Goal: Task Accomplishment & Management: Manage account settings

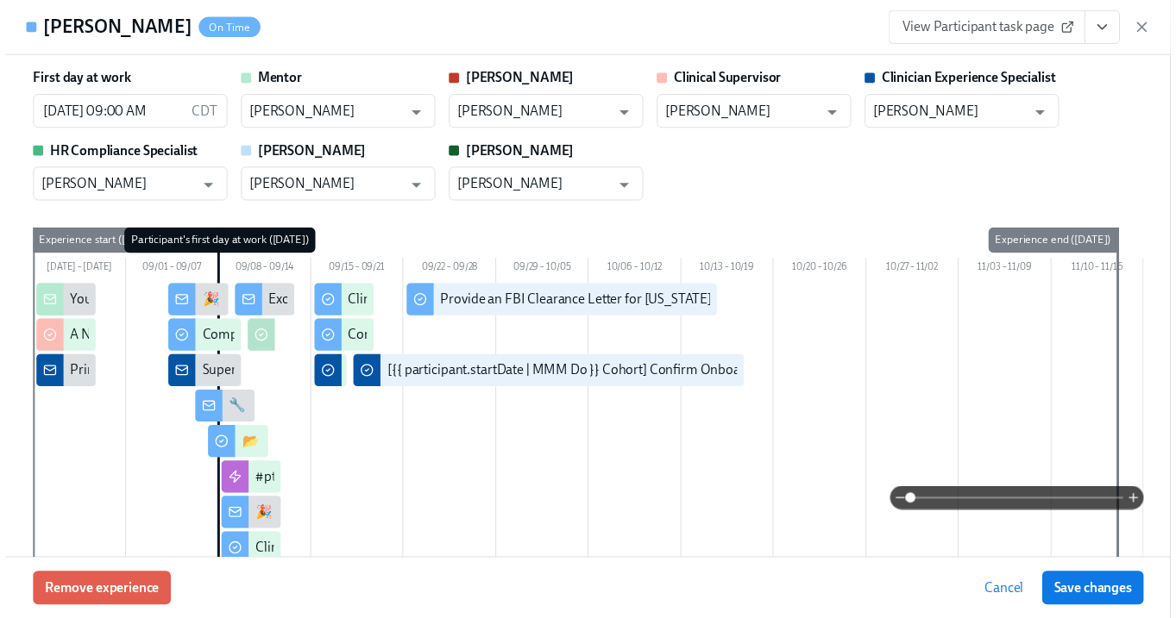
scroll to position [3305, 0]
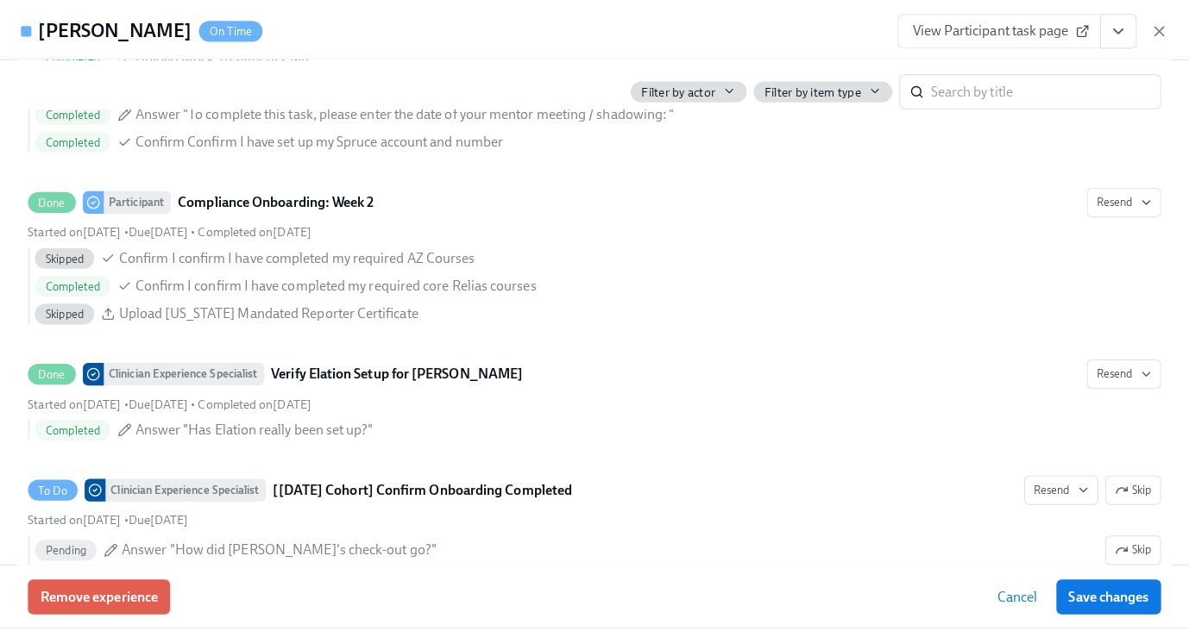
scroll to position [0, 14935]
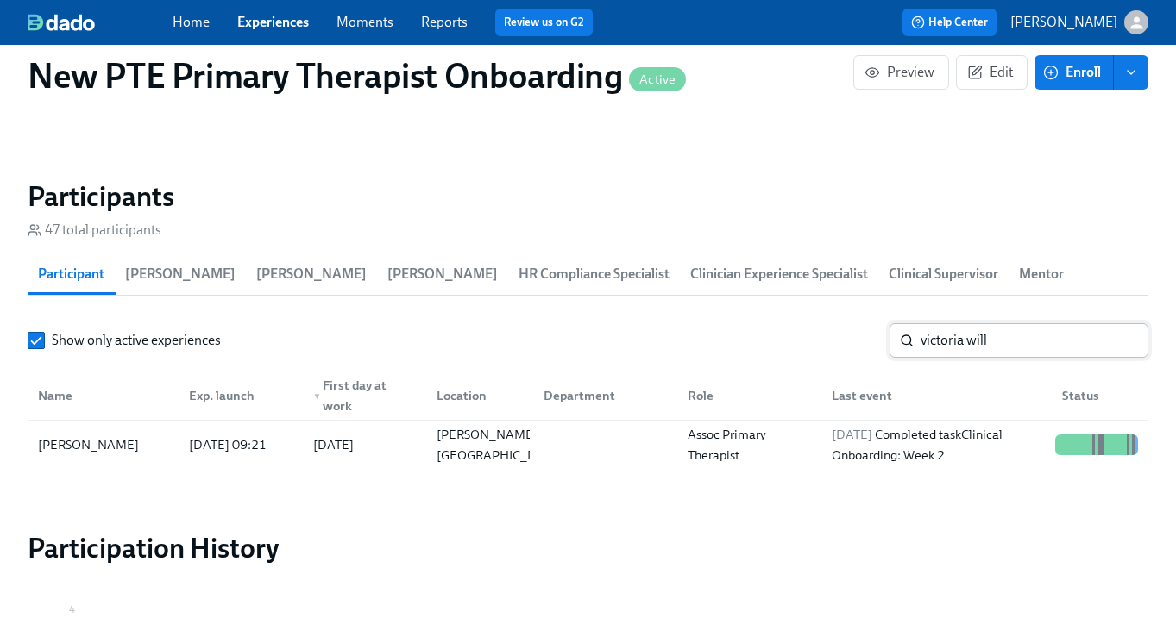
drag, startPoint x: 1020, startPoint y: 360, endPoint x: 1020, endPoint y: 344, distance: 15.6
click at [1020, 360] on div "Show only active experiences victoria will ​ Name Exp. launch ▼ First day at wo…" at bounding box center [588, 396] width 1121 height 146
click at [1018, 336] on input "victoria will" at bounding box center [1034, 340] width 228 height 35
type input "v"
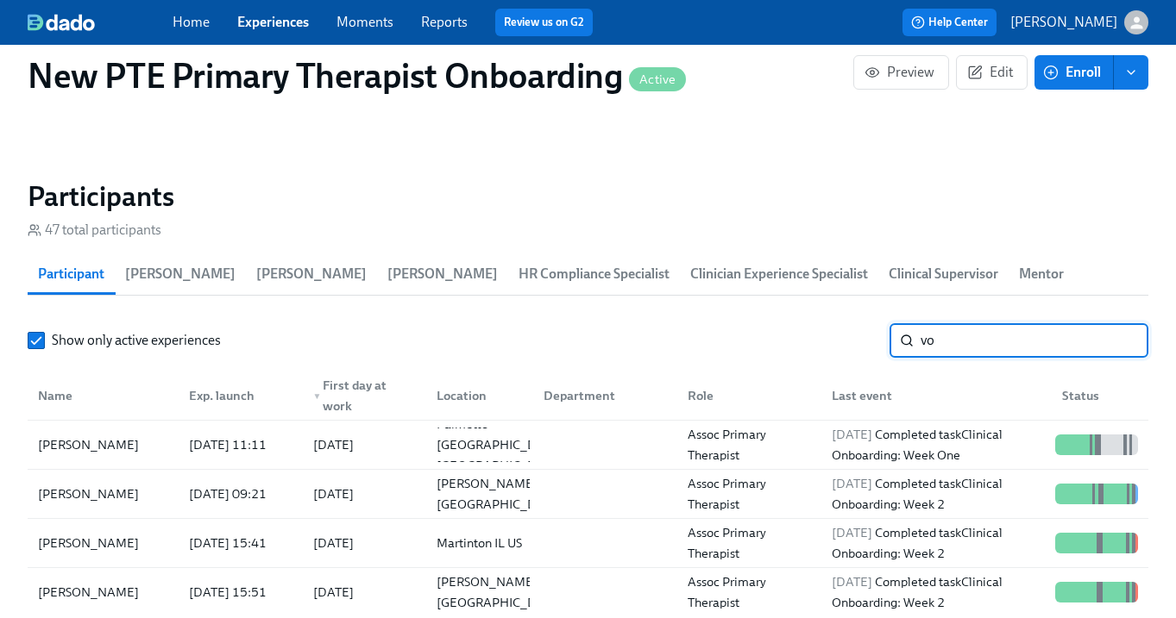
type input "v"
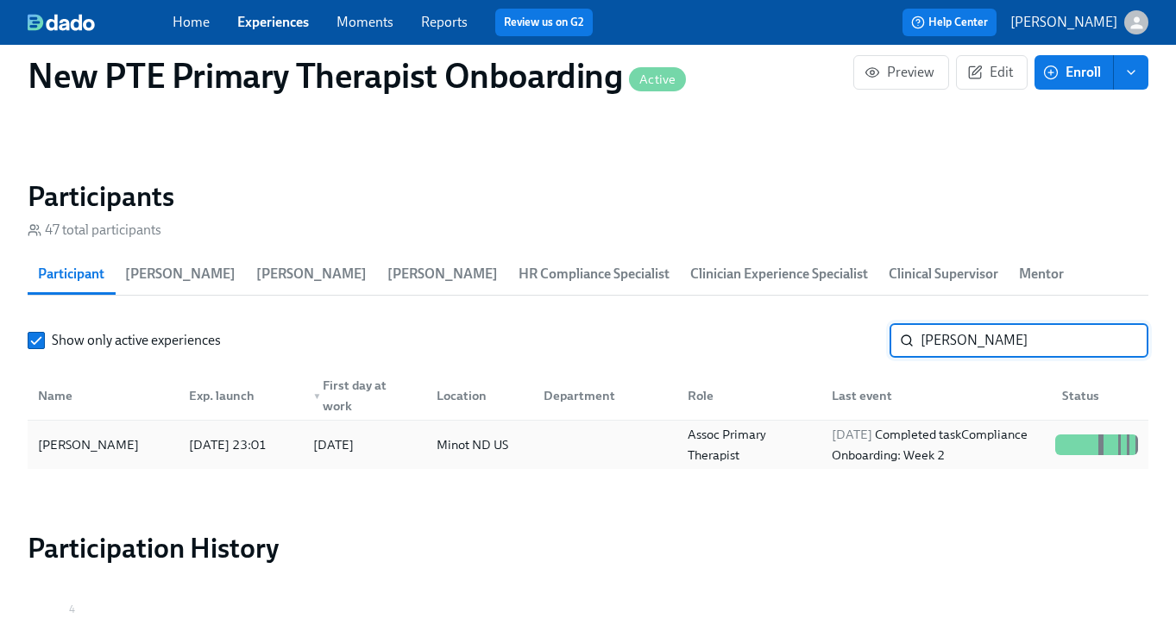
click at [108, 449] on div "Courtney Redman" at bounding box center [88, 445] width 115 height 21
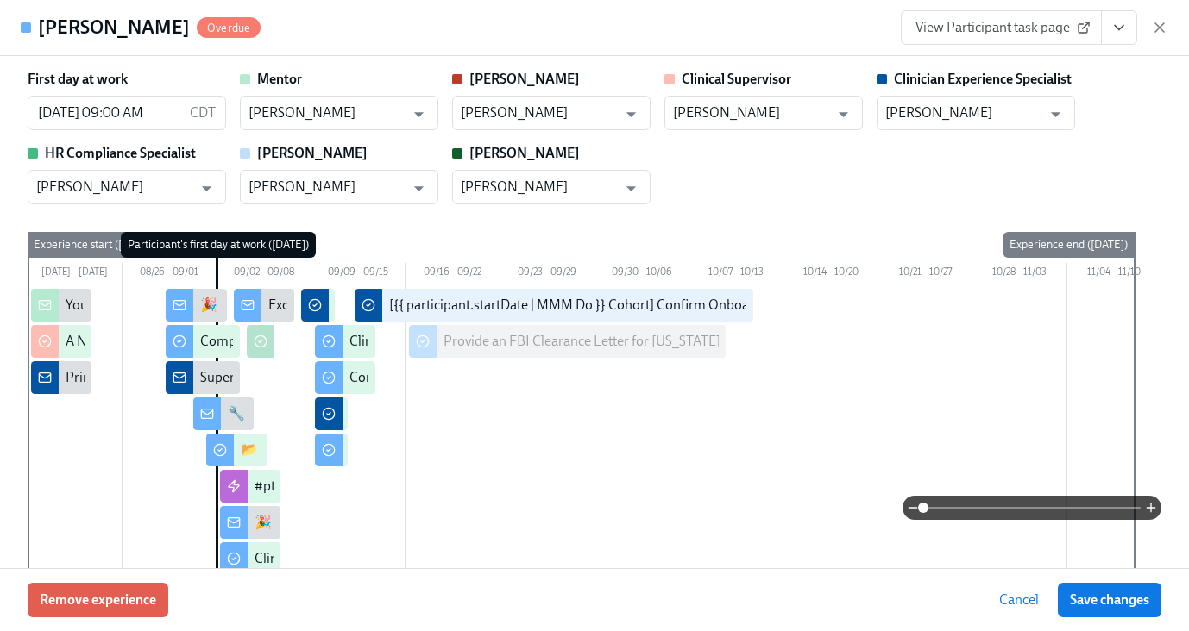
click at [1128, 29] on button "View task page" at bounding box center [1119, 27] width 36 height 35
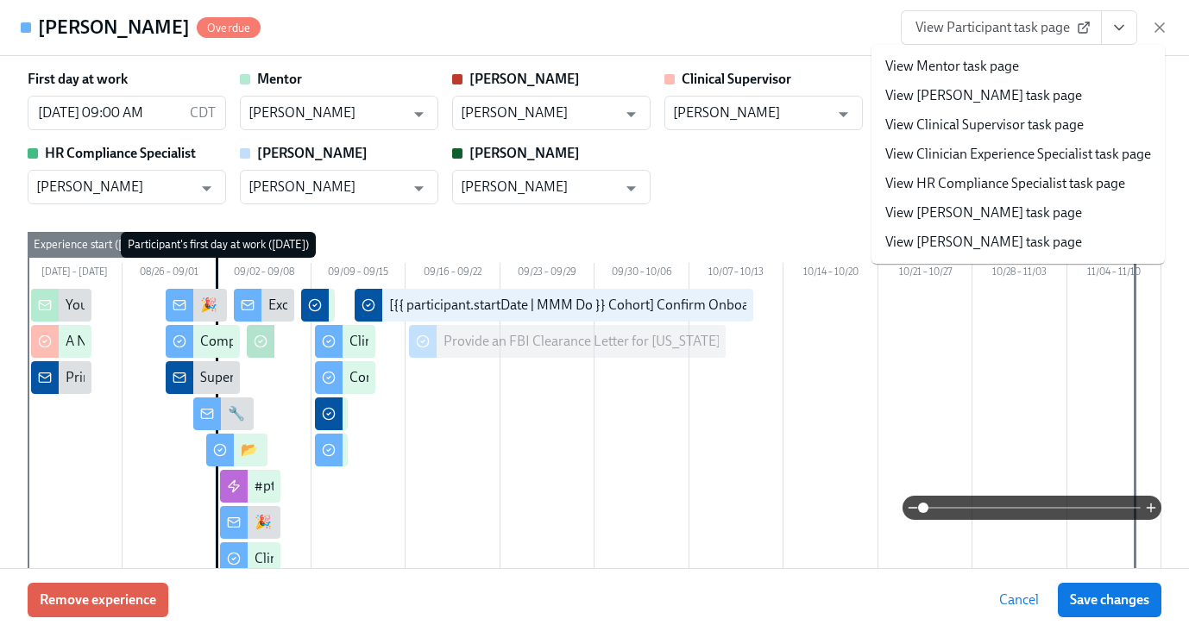
click at [1090, 154] on link "View Clinician Experience Specialist task page" at bounding box center [1018, 154] width 266 height 19
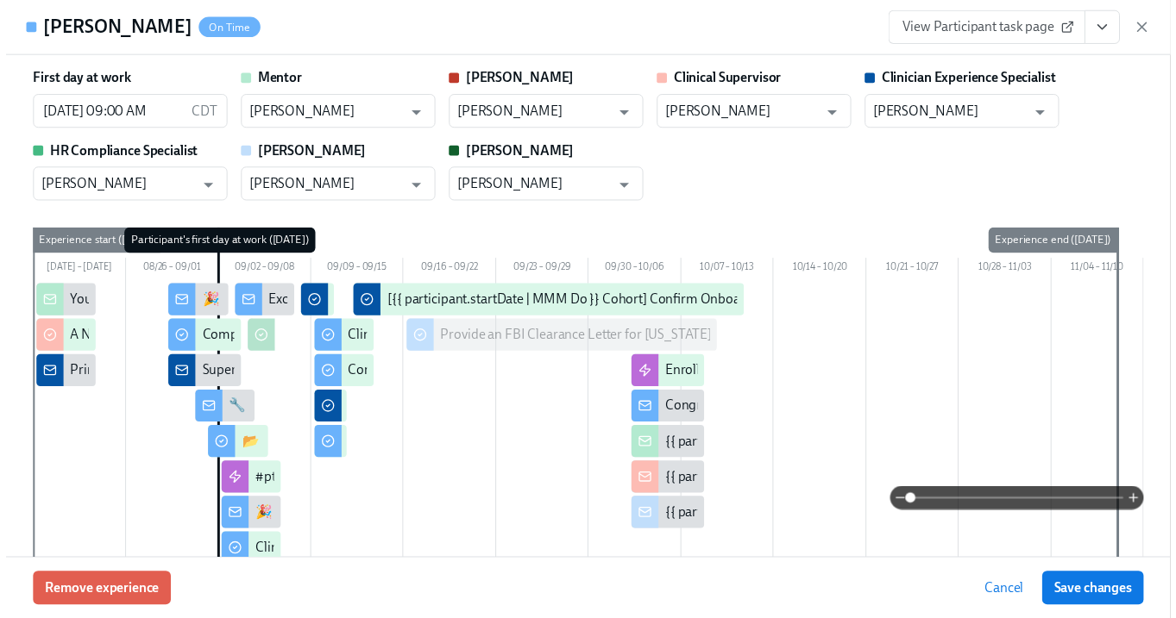
scroll to position [0, 14948]
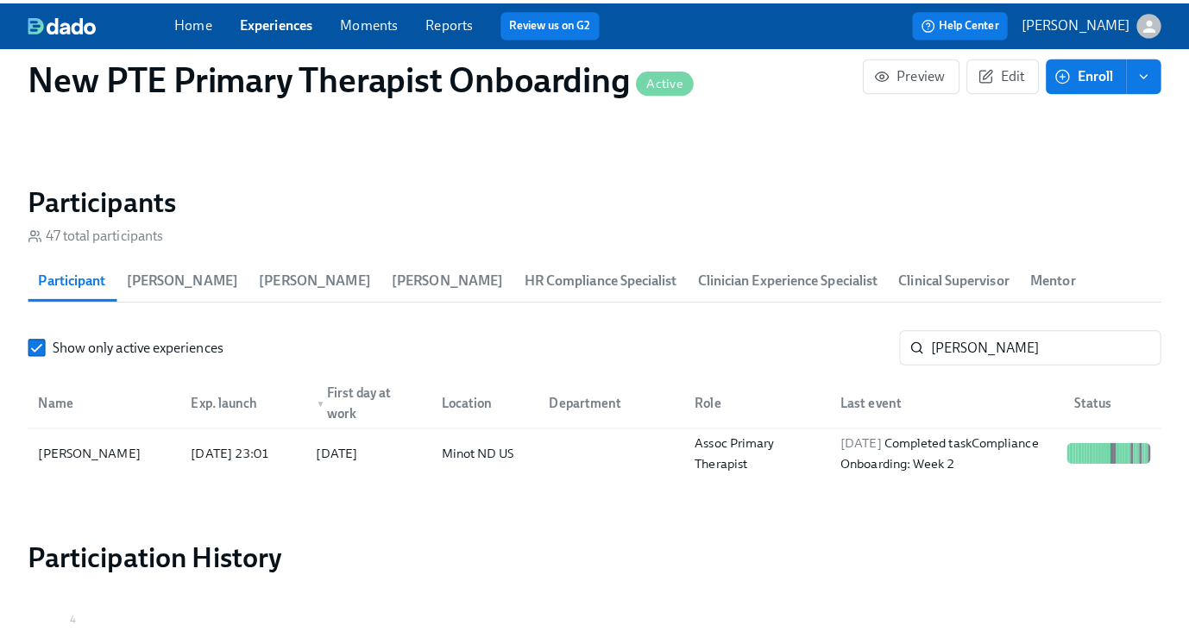
scroll to position [0, 14935]
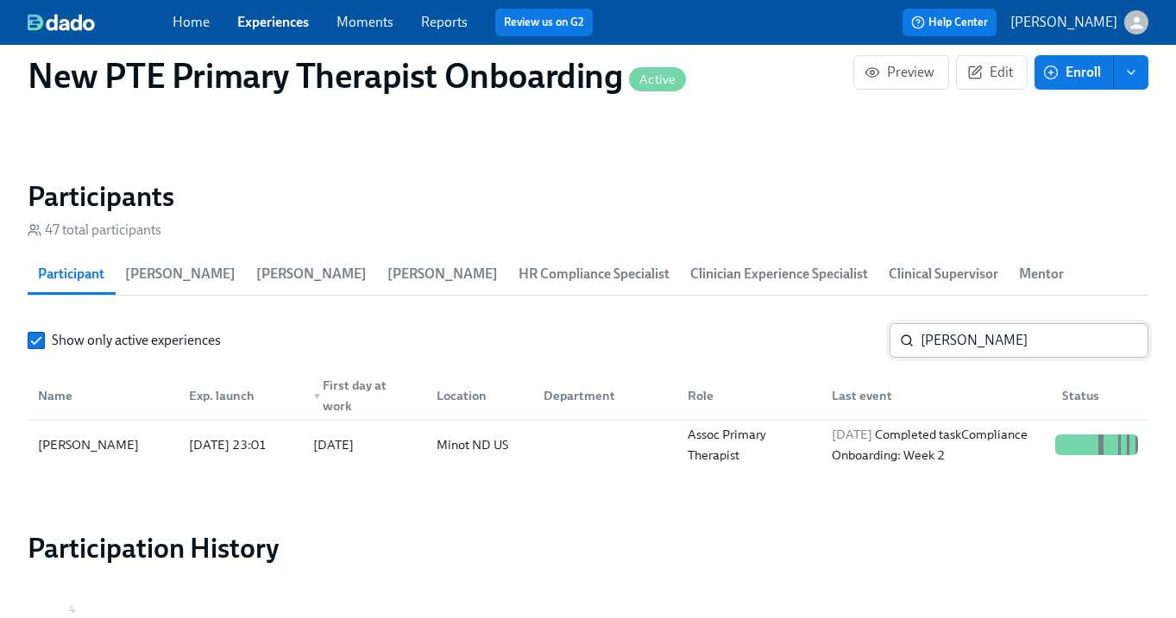
click at [1036, 342] on input "courtney re" at bounding box center [1034, 340] width 228 height 35
type input "c"
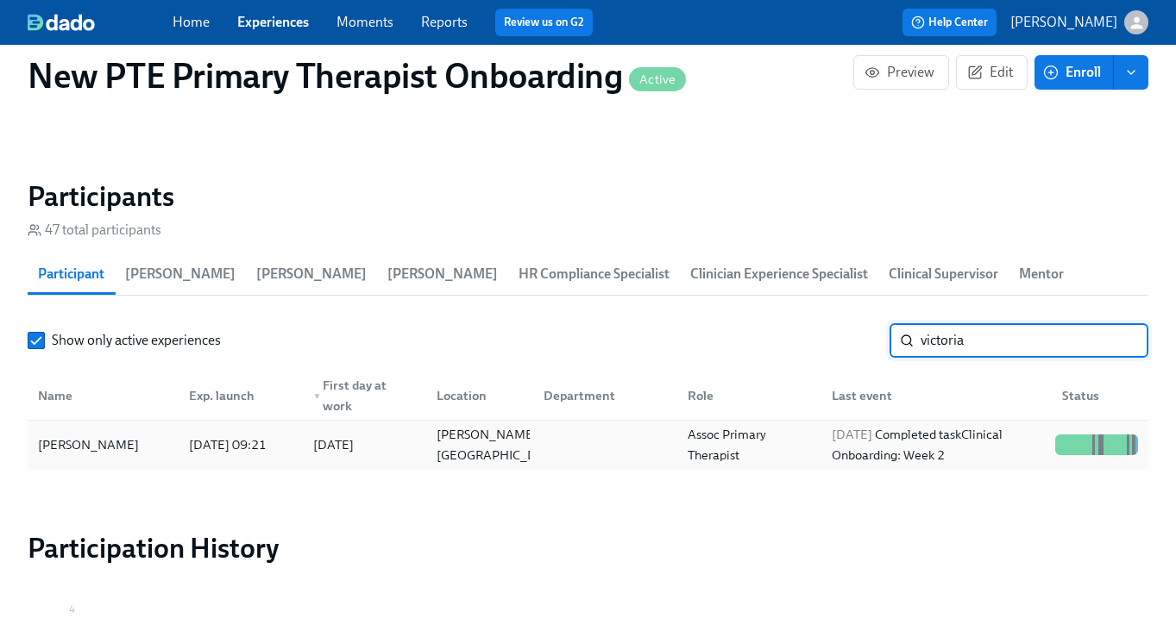
type input "victoria"
click at [159, 430] on div "Victoria Williams" at bounding box center [103, 445] width 144 height 35
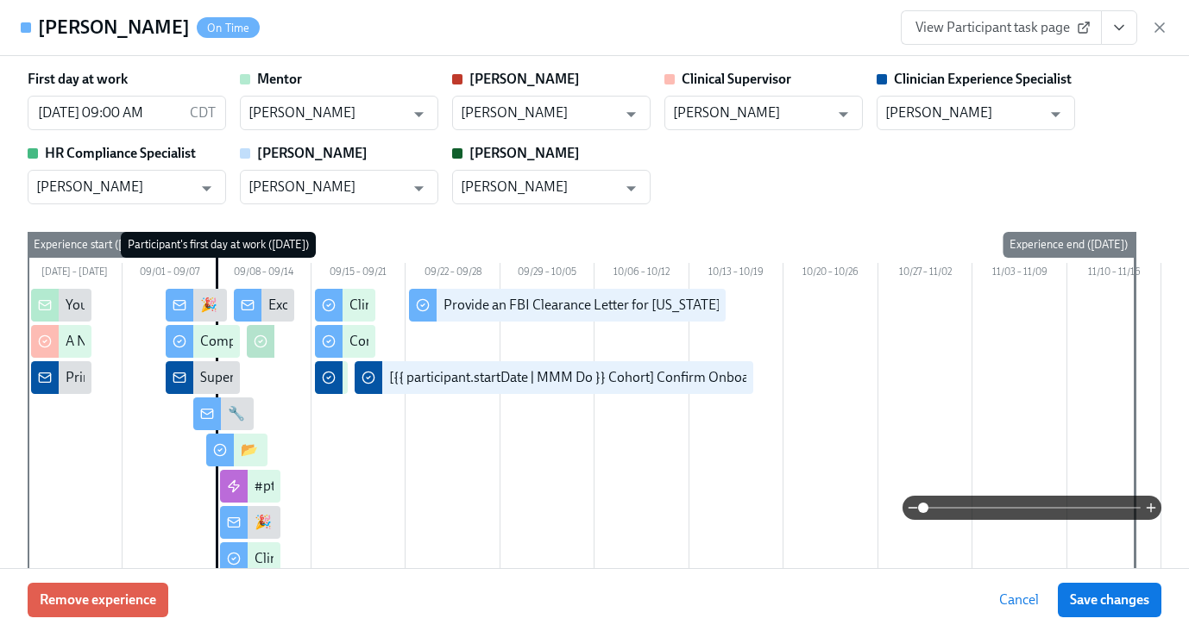
click at [1118, 30] on icon "View task page" at bounding box center [1118, 27] width 17 height 17
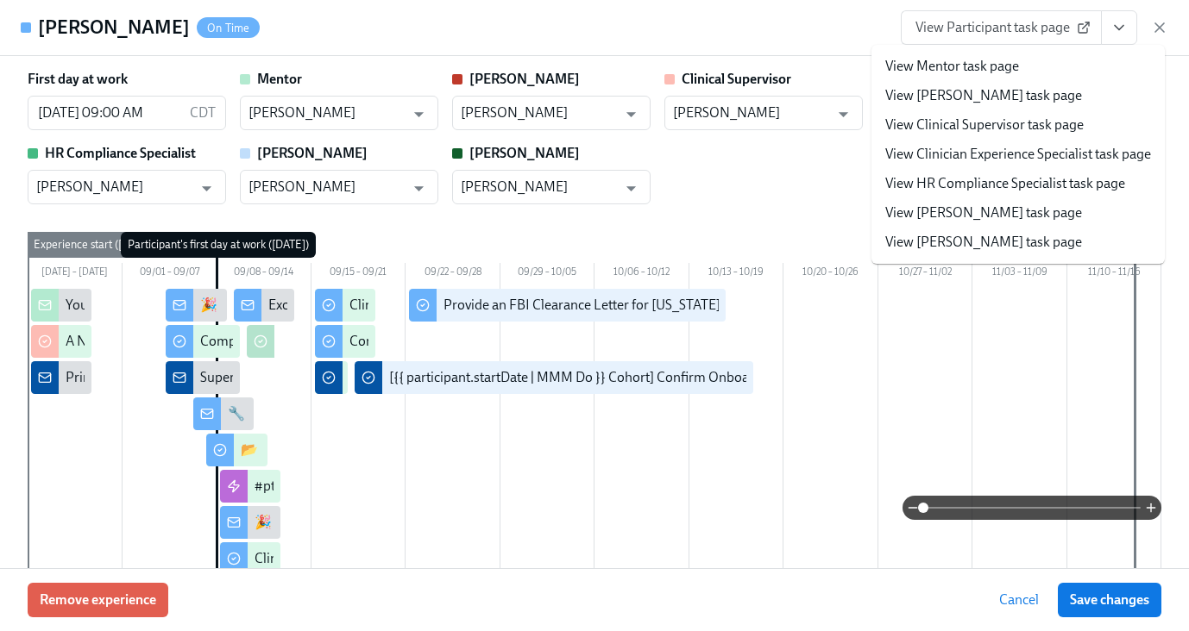
click at [989, 159] on link "View Clinician Experience Specialist task page" at bounding box center [1018, 154] width 266 height 19
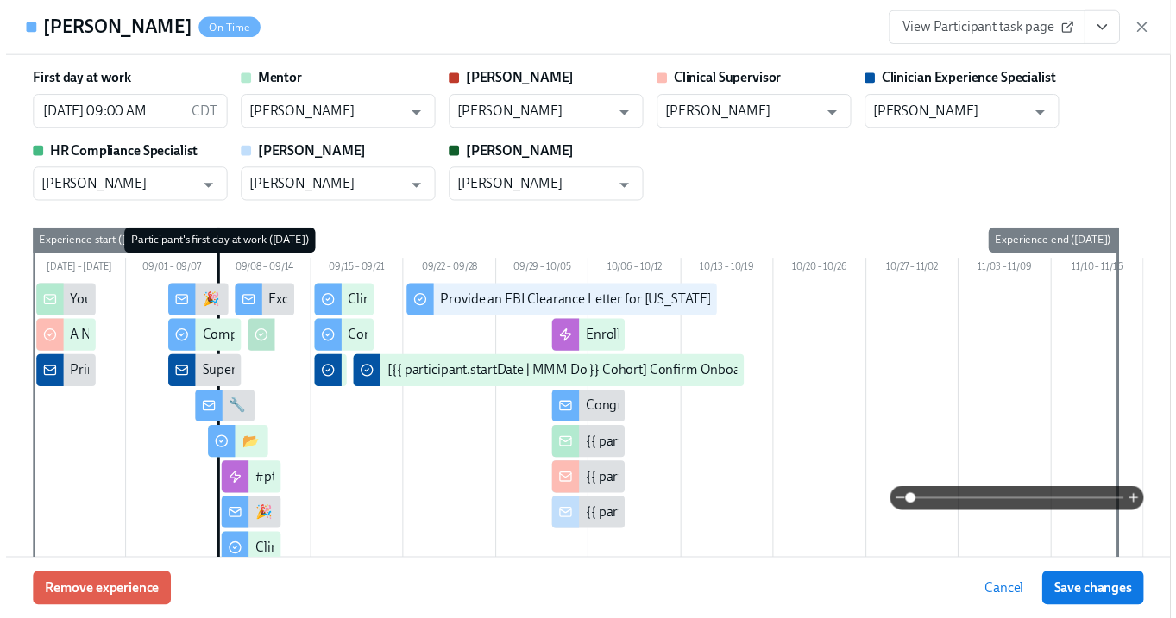
scroll to position [0, 14948]
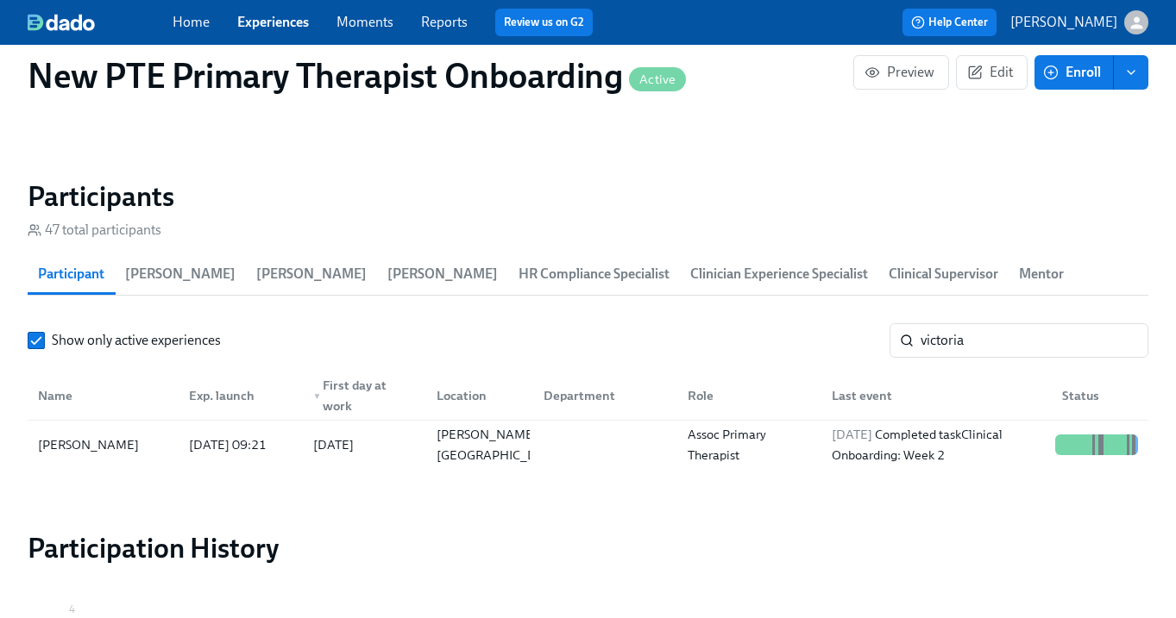
scroll to position [0, 14935]
click at [235, 22] on div "Home Experiences Moments Reports Review us on G2" at bounding box center [417, 23] width 488 height 28
click at [276, 20] on link "Experiences" at bounding box center [273, 22] width 72 height 16
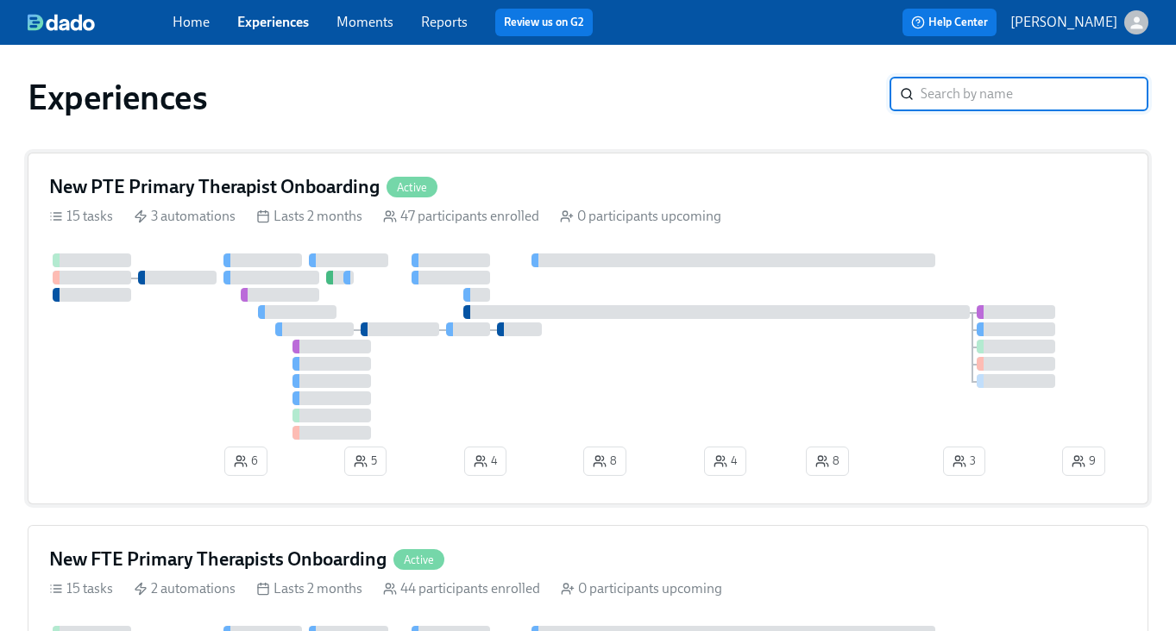
scroll to position [358, 0]
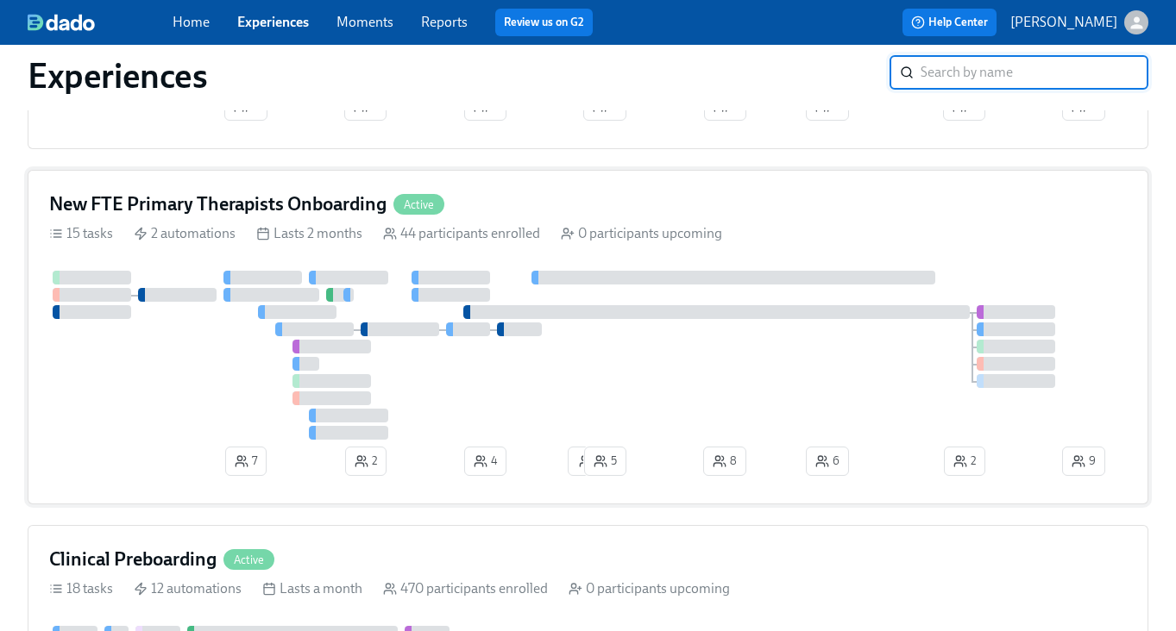
click at [426, 215] on div "New FTE Primary Therapists Onboarding Active" at bounding box center [246, 204] width 395 height 26
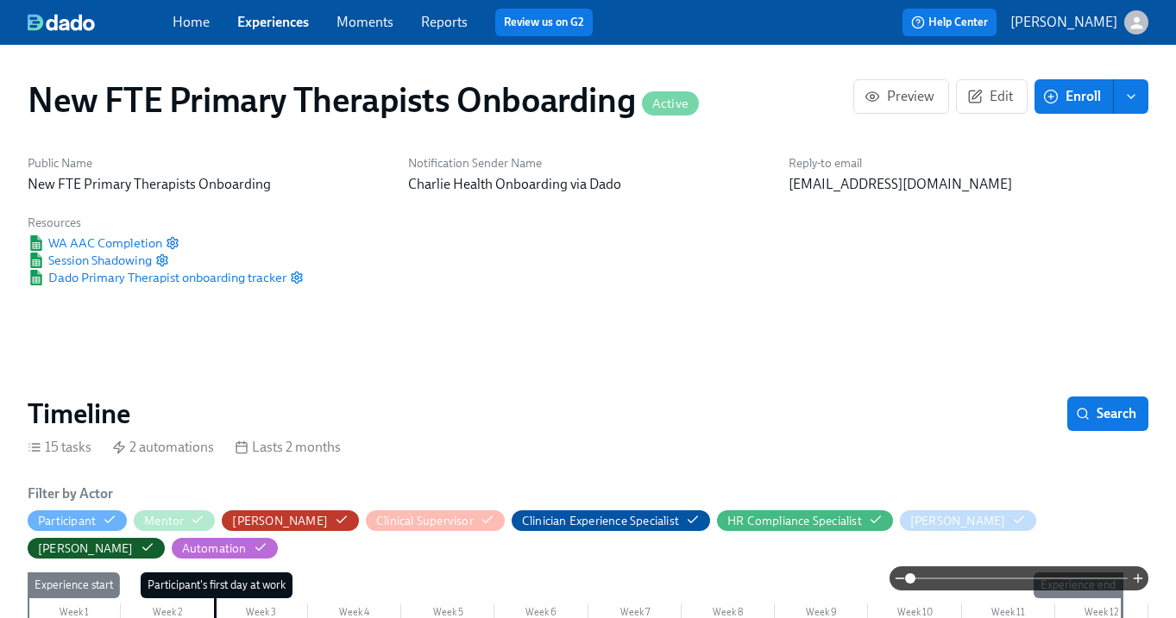
scroll to position [0, 13350]
click at [313, 185] on p "New FTE Primary Therapists Onboarding" at bounding box center [208, 184] width 360 height 19
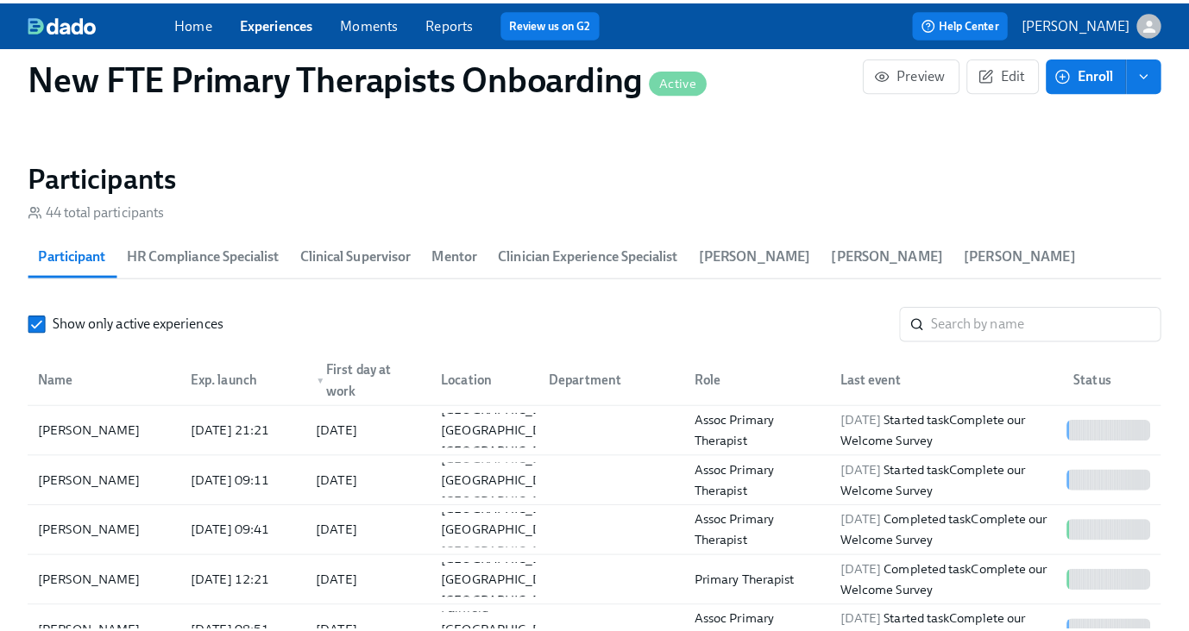
scroll to position [1504, 0]
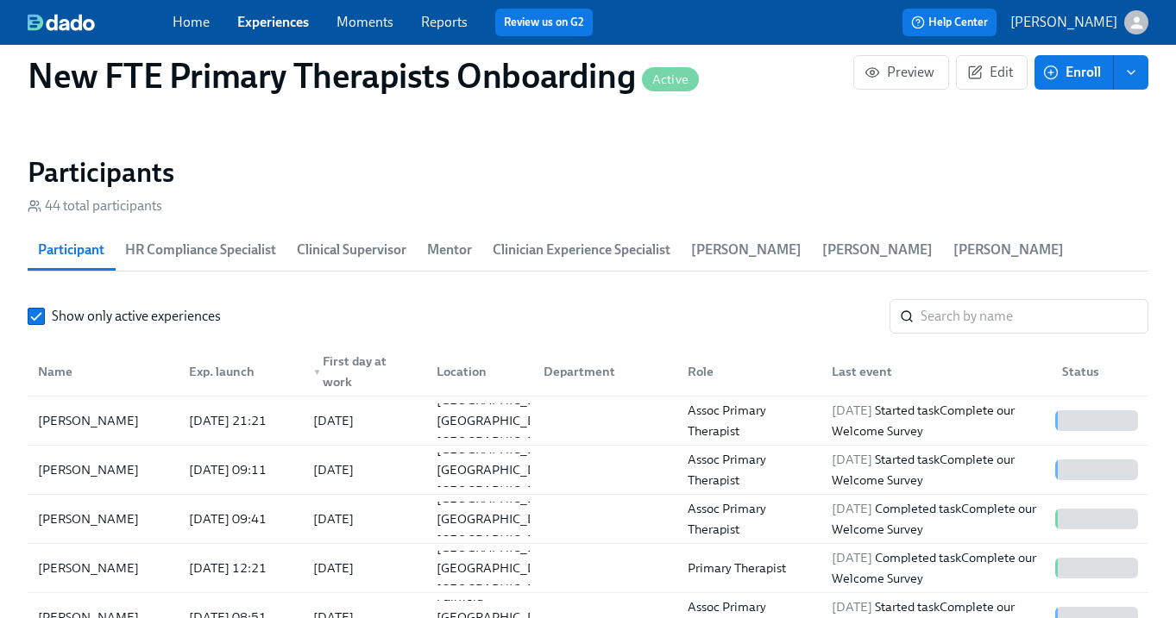
click at [1050, 297] on section "Participants 44 total participants Participant HR Compliance Specialist Clinica…" at bounding box center [588, 467] width 1121 height 624
click at [1000, 314] on input "search" at bounding box center [1034, 316] width 228 height 35
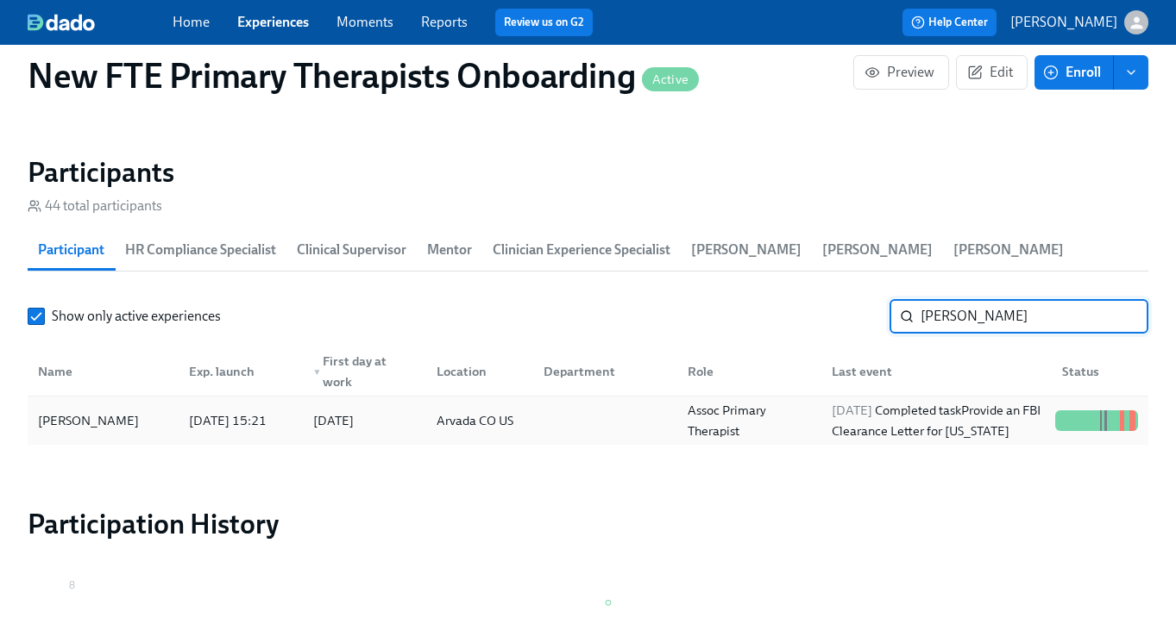
type input "shawnn"
click at [95, 412] on div "Shawnna Jantz" at bounding box center [88, 421] width 115 height 21
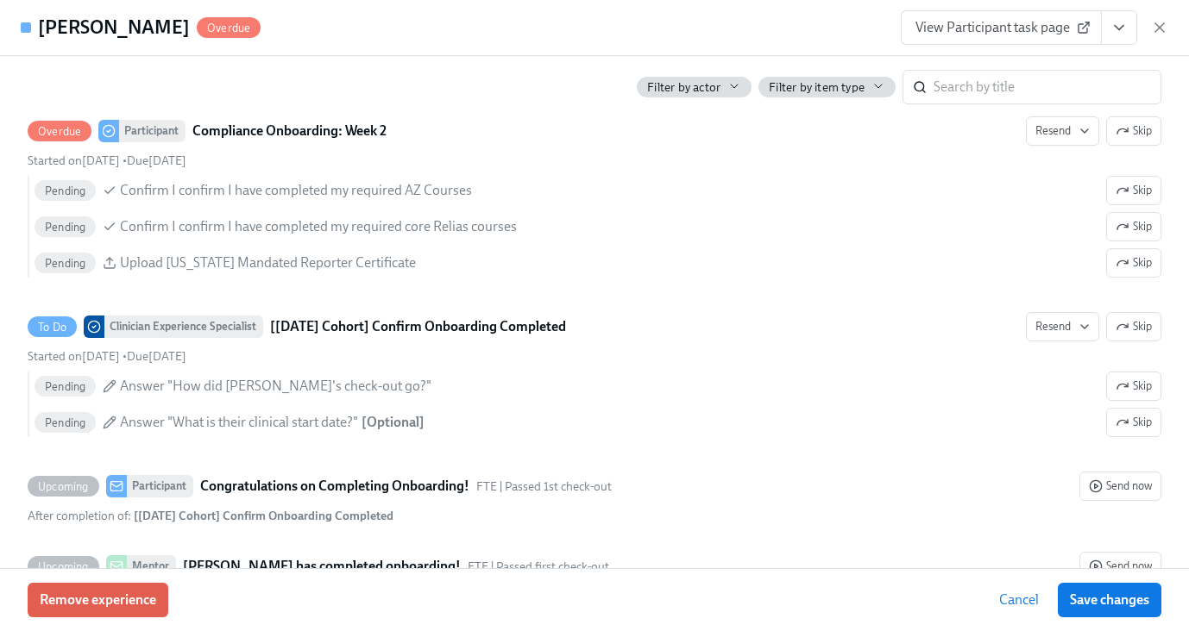
scroll to position [3499, 0]
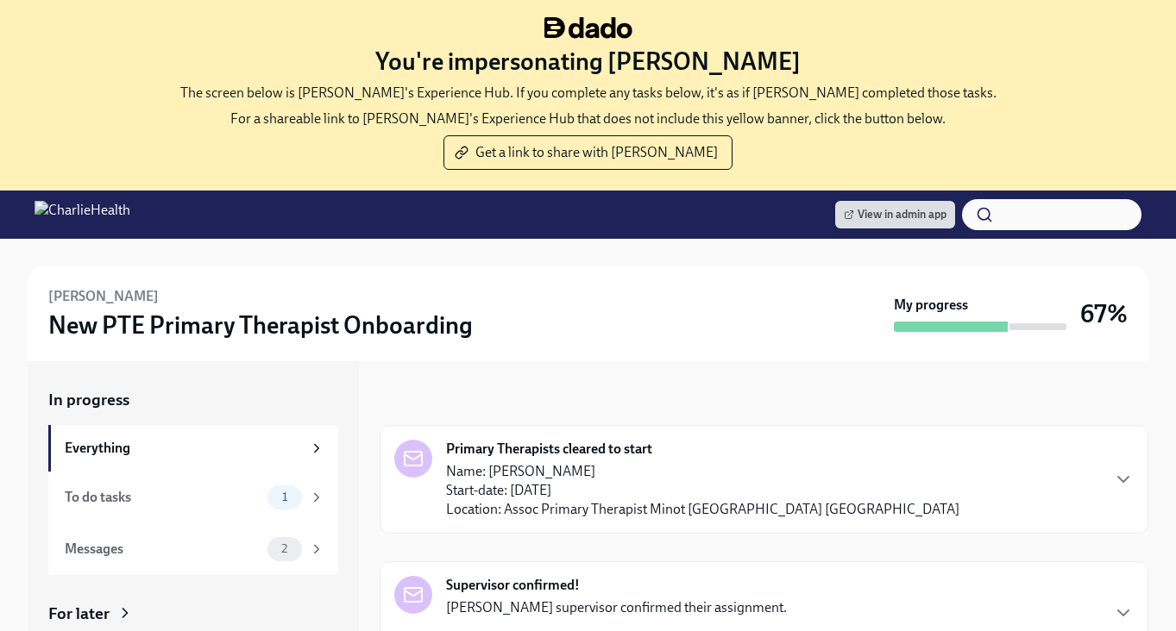
scroll to position [468, 0]
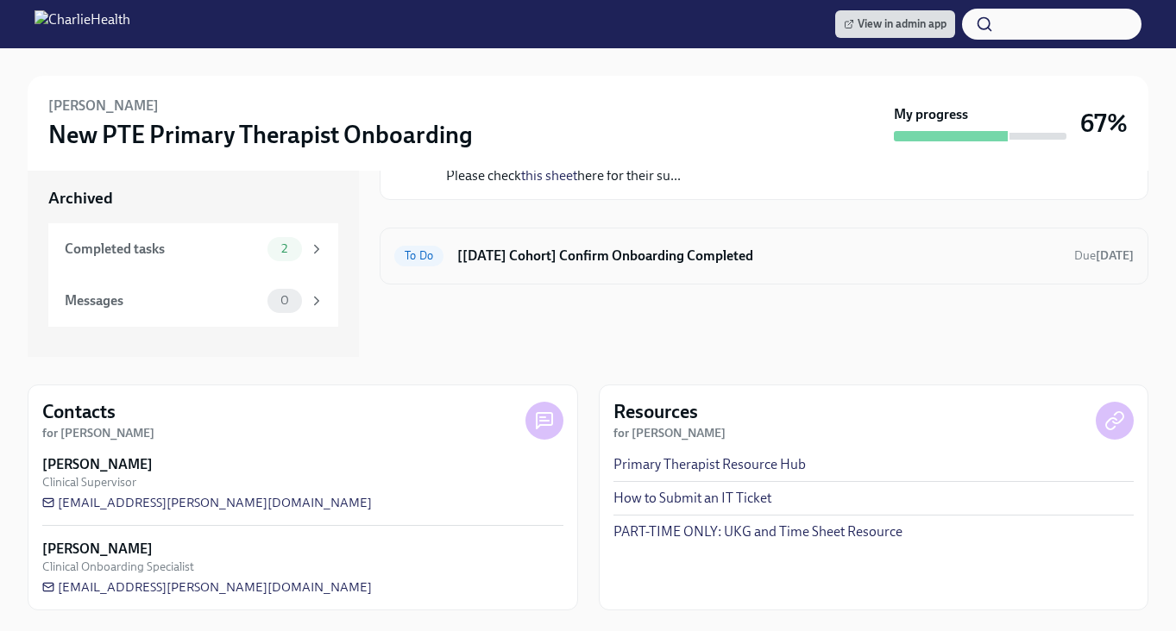
click at [618, 256] on h6 "[Sep 2nd Cohort] Confirm Onboarding Completed" at bounding box center [758, 256] width 603 height 19
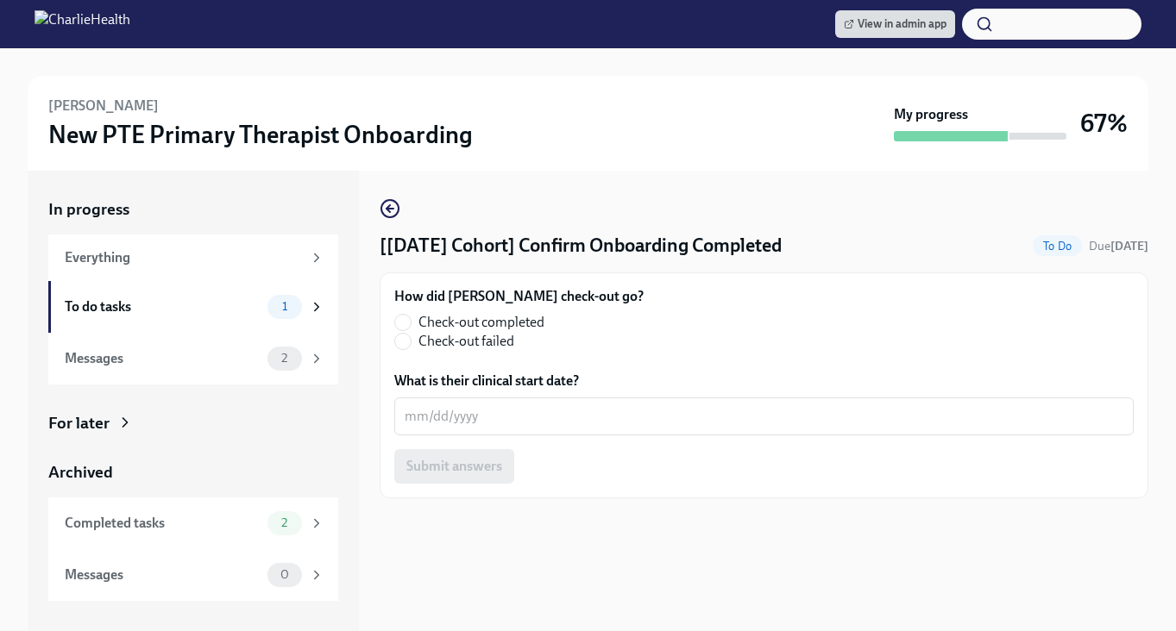
click at [414, 315] on label "Check-out completed" at bounding box center [511, 322] width 235 height 19
click at [411, 315] on input "Check-out completed" at bounding box center [403, 323] width 16 height 16
radio input "true"
click at [423, 400] on div "x ​" at bounding box center [763, 417] width 739 height 38
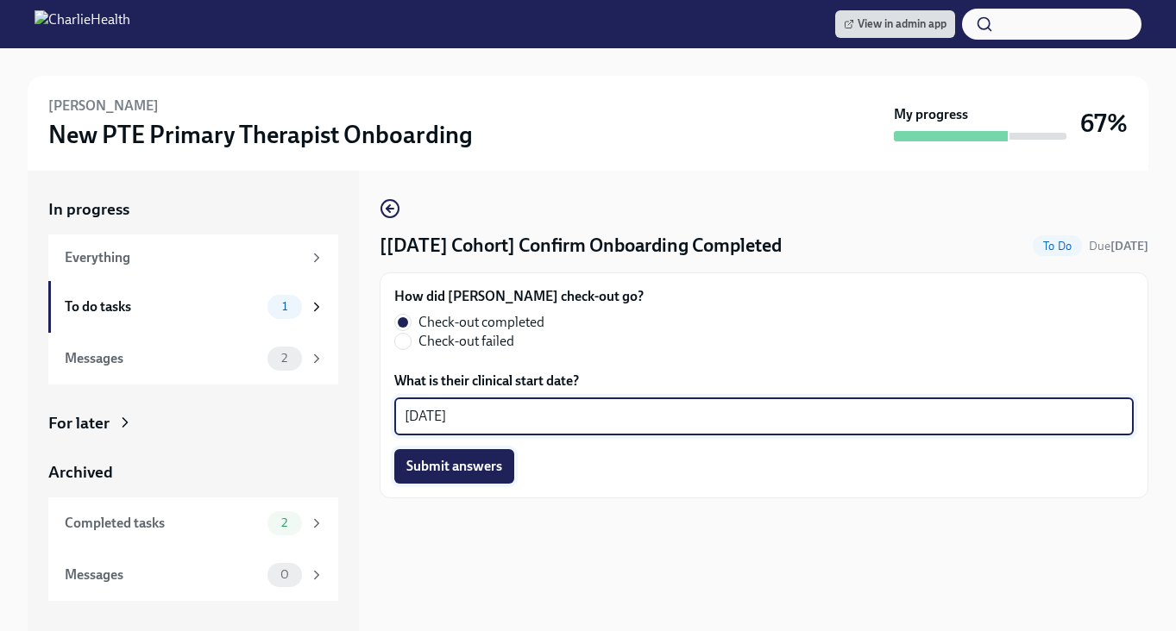
type textarea "10/3/2025"
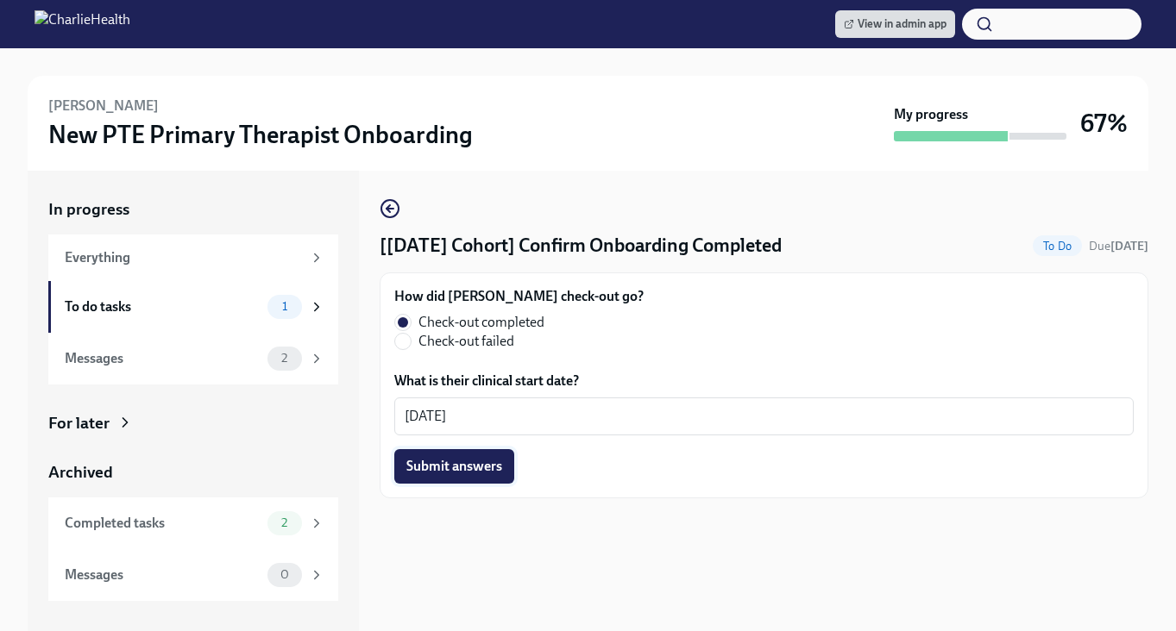
click at [473, 473] on span "Submit answers" at bounding box center [454, 466] width 96 height 17
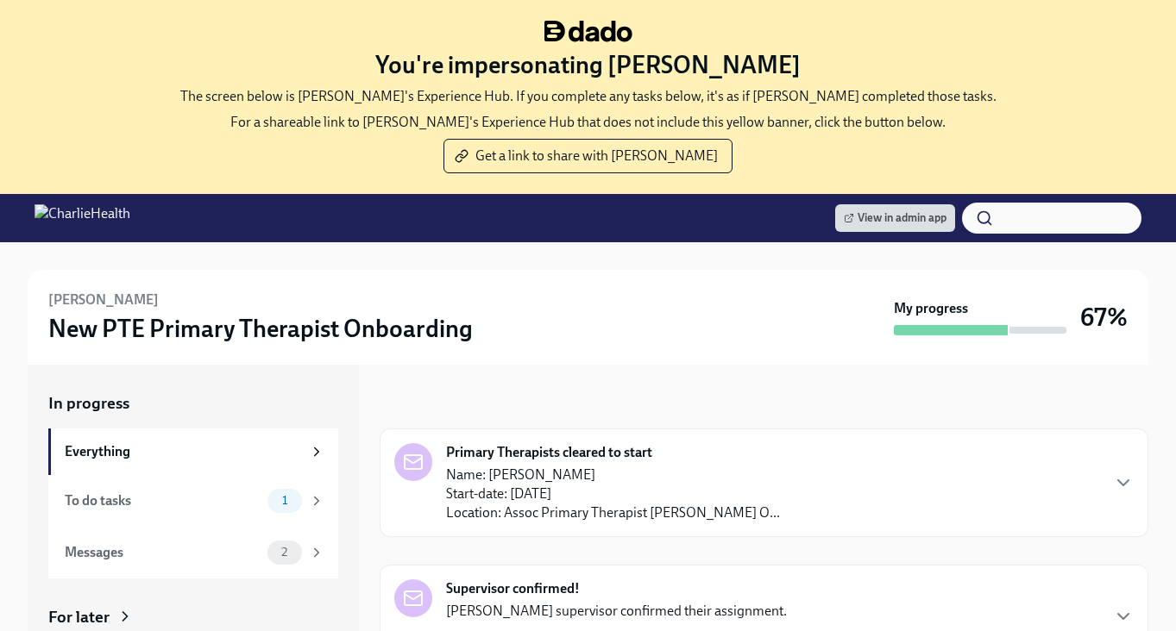
scroll to position [292, 0]
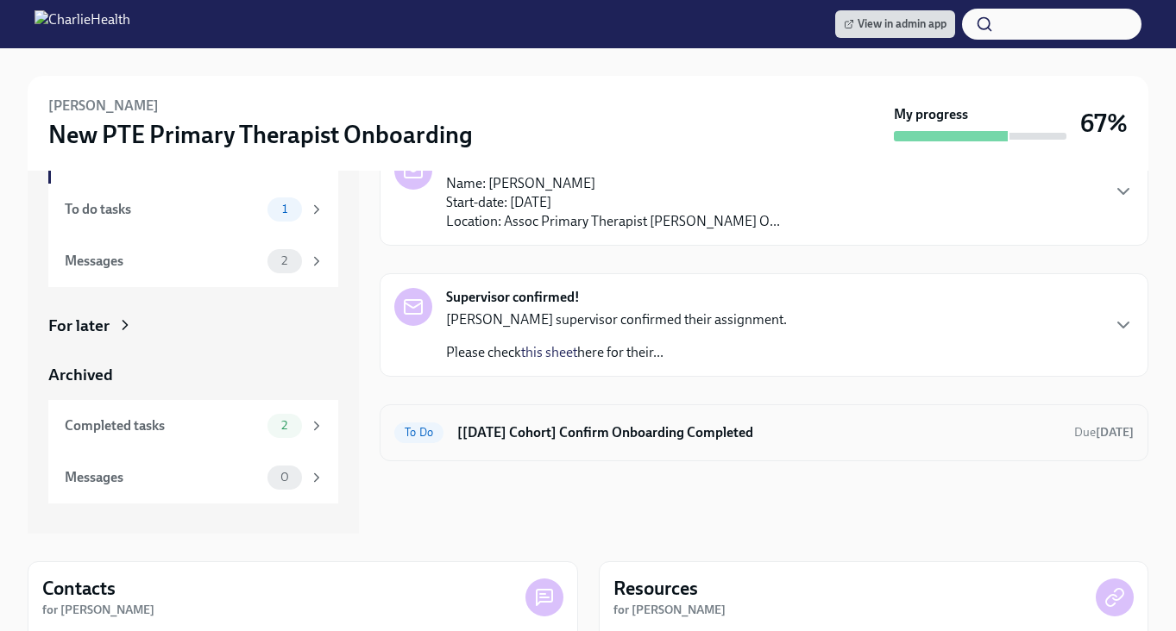
click at [644, 435] on h6 "[[DATE] Cohort] Confirm Onboarding Completed" at bounding box center [758, 433] width 603 height 19
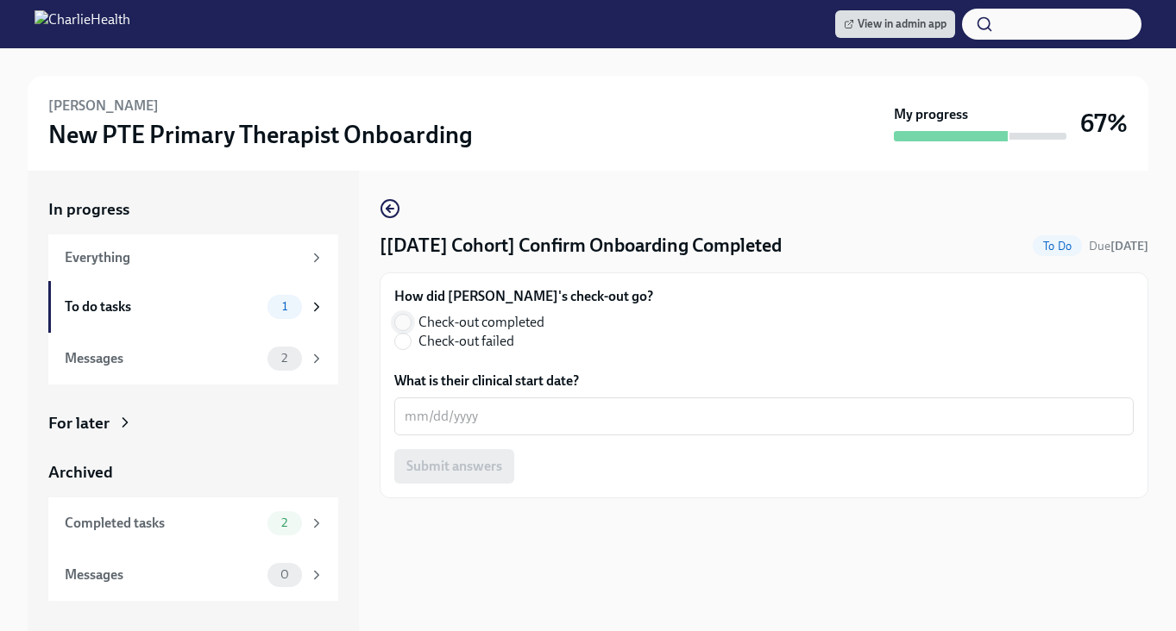
click at [398, 321] on input "Check-out completed" at bounding box center [403, 323] width 16 height 16
radio input "true"
click at [463, 394] on div "What is their clinical start date? x ​" at bounding box center [763, 404] width 739 height 64
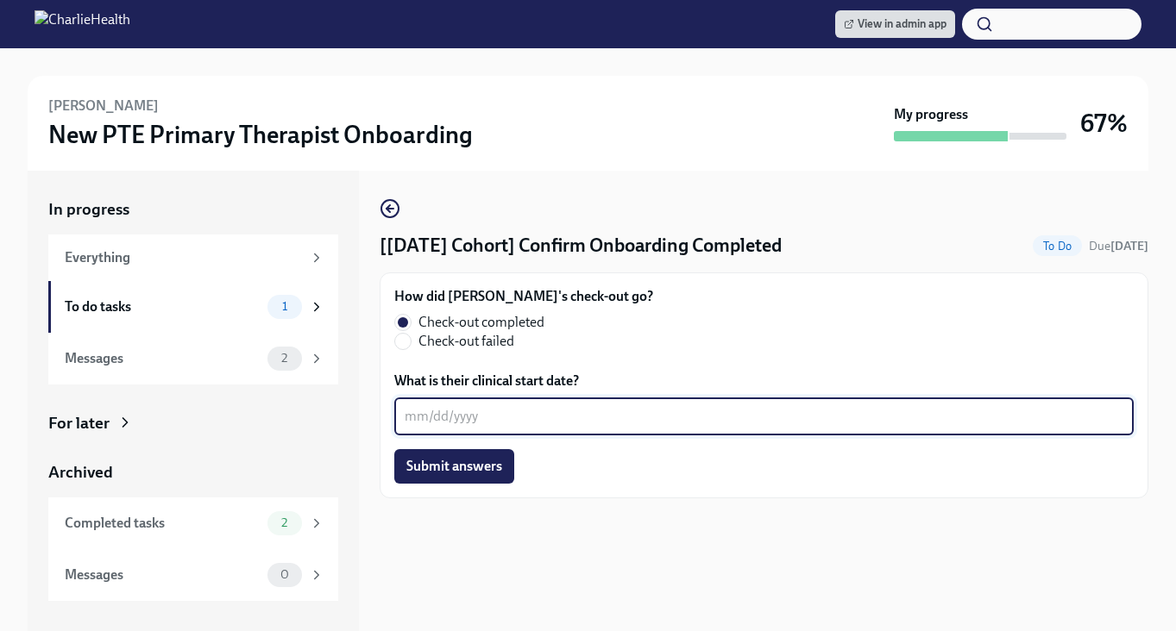
click at [441, 406] on textarea "What is their clinical start date?" at bounding box center [764, 416] width 719 height 21
type textarea "10/3/2025"
click at [454, 475] on span "Submit answers" at bounding box center [454, 466] width 96 height 17
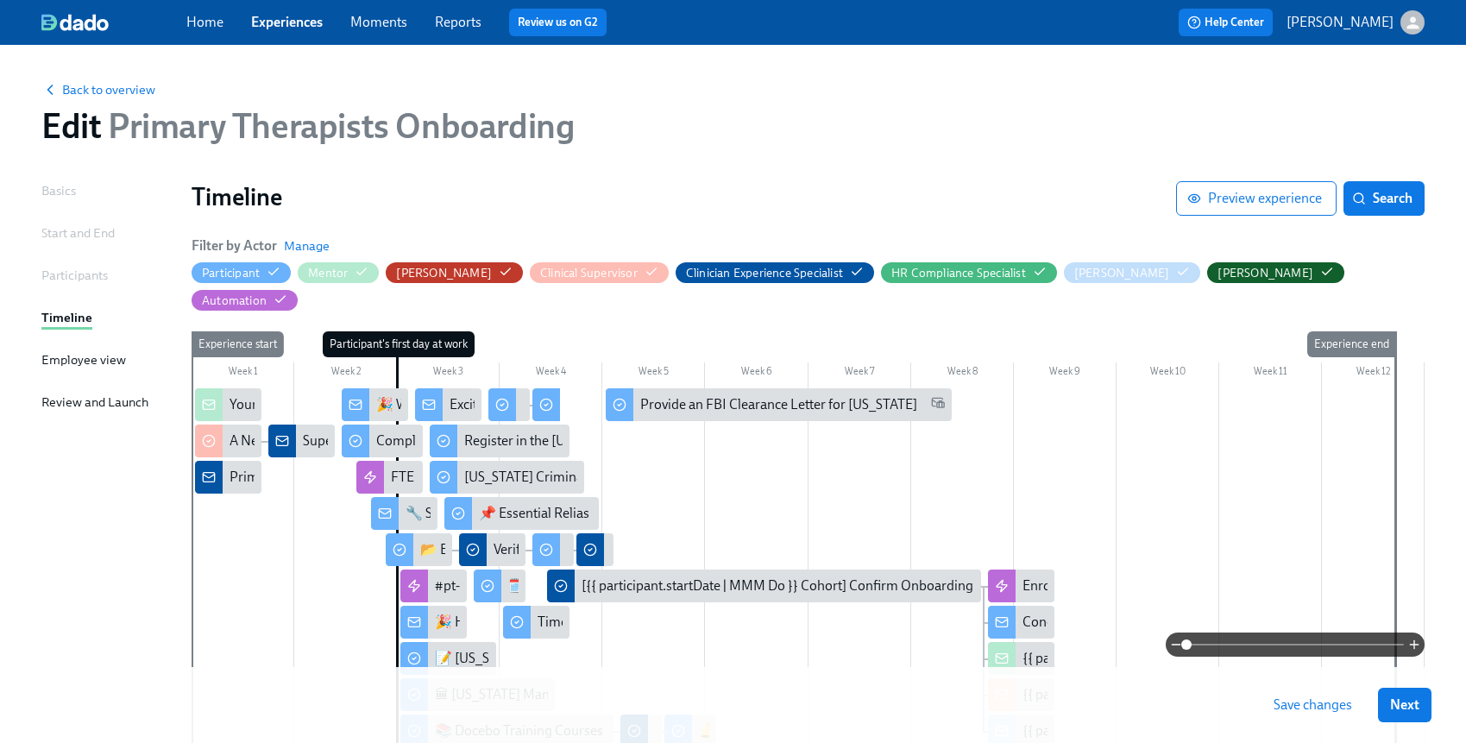
click at [302, 19] on link "Experiences" at bounding box center [287, 22] width 72 height 16
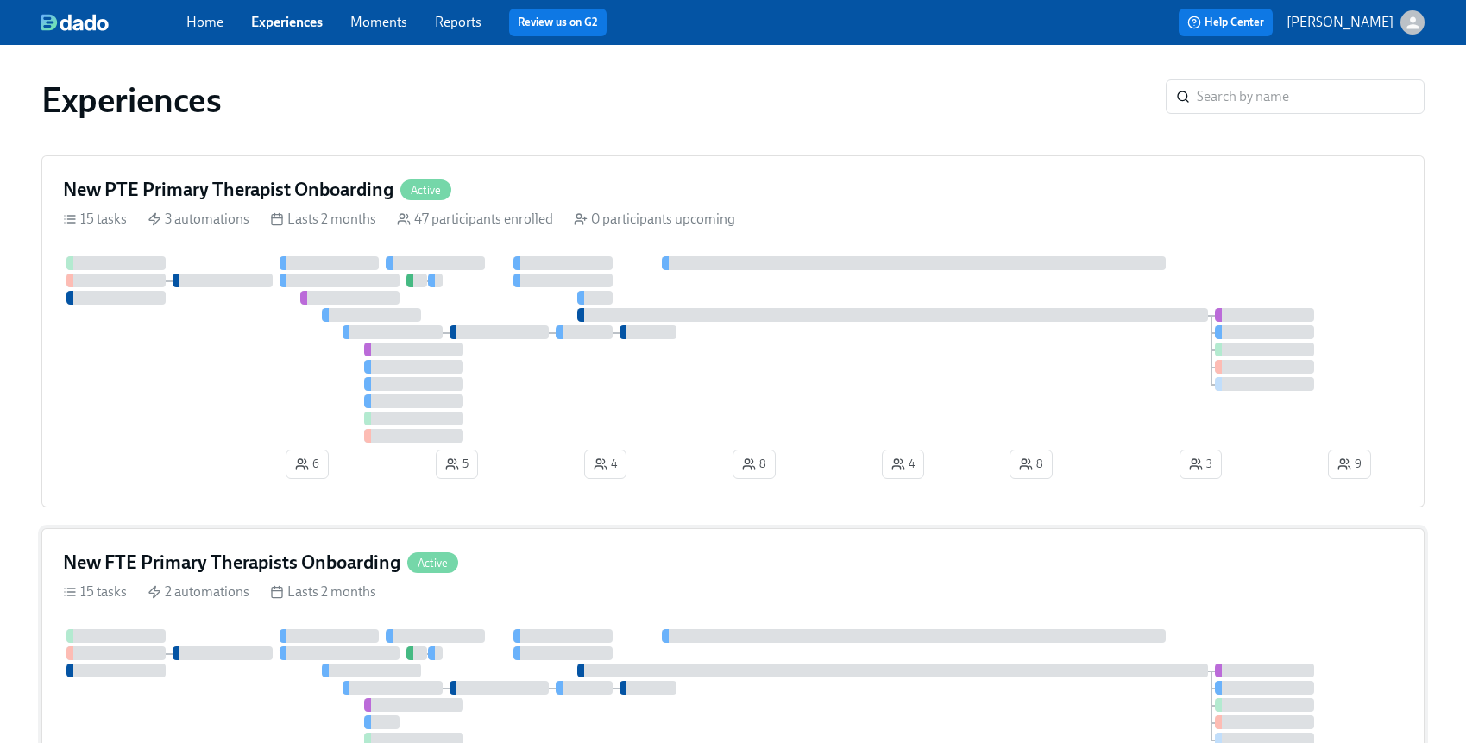
click at [621, 553] on div "New FTE Primary Therapists Onboarding Active" at bounding box center [733, 562] width 1340 height 26
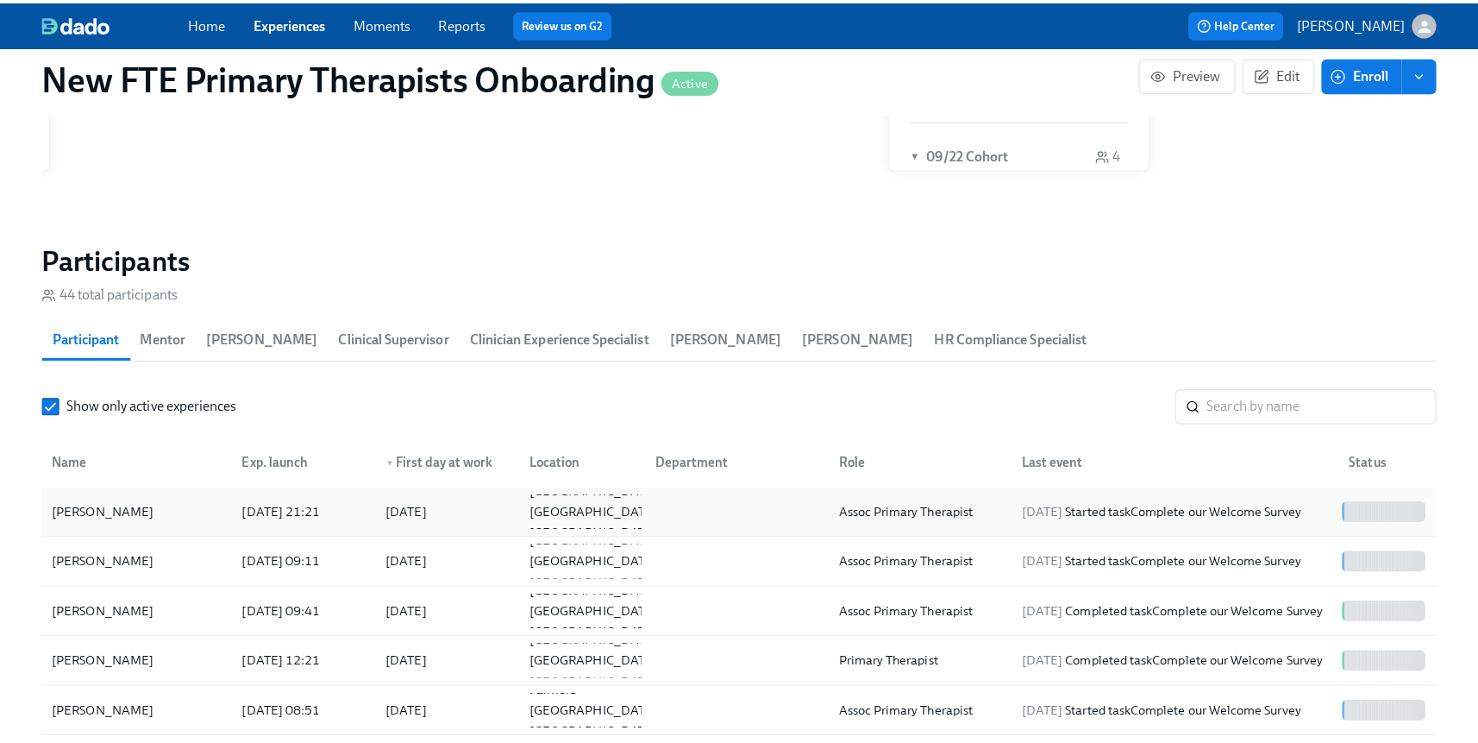
scroll to position [0, 13350]
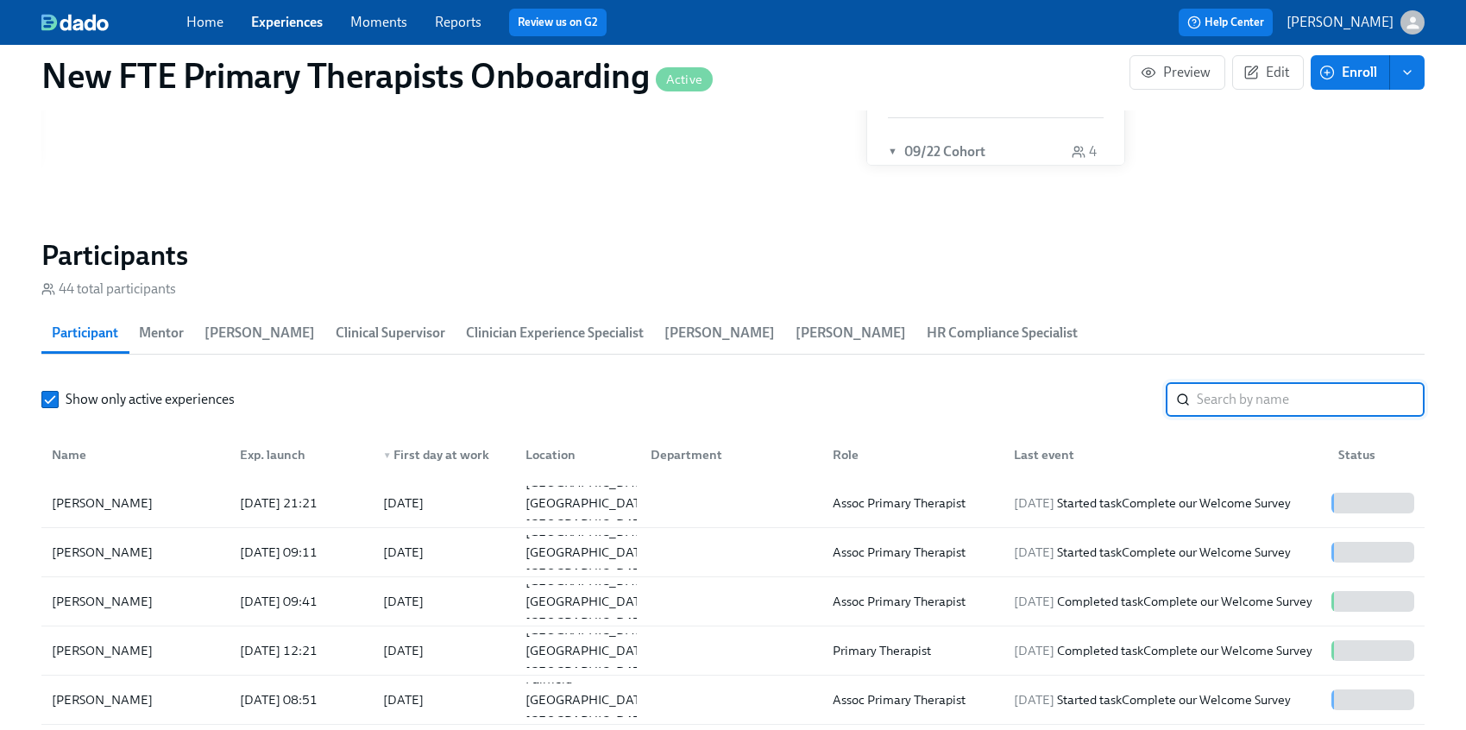
click at [1264, 388] on input "search" at bounding box center [1310, 399] width 228 height 35
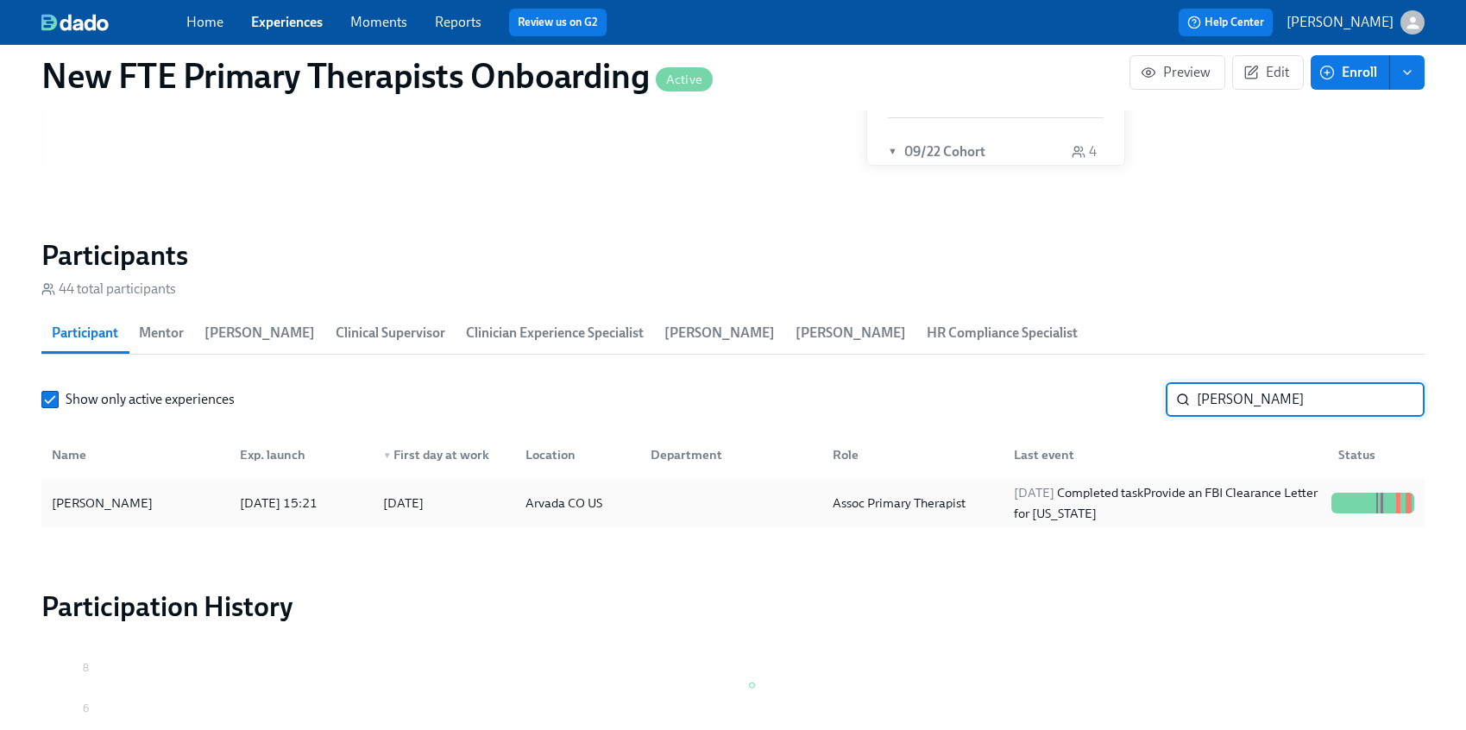
type input "shawnna"
click at [148, 495] on div "Shawnna Jantz" at bounding box center [135, 503] width 181 height 35
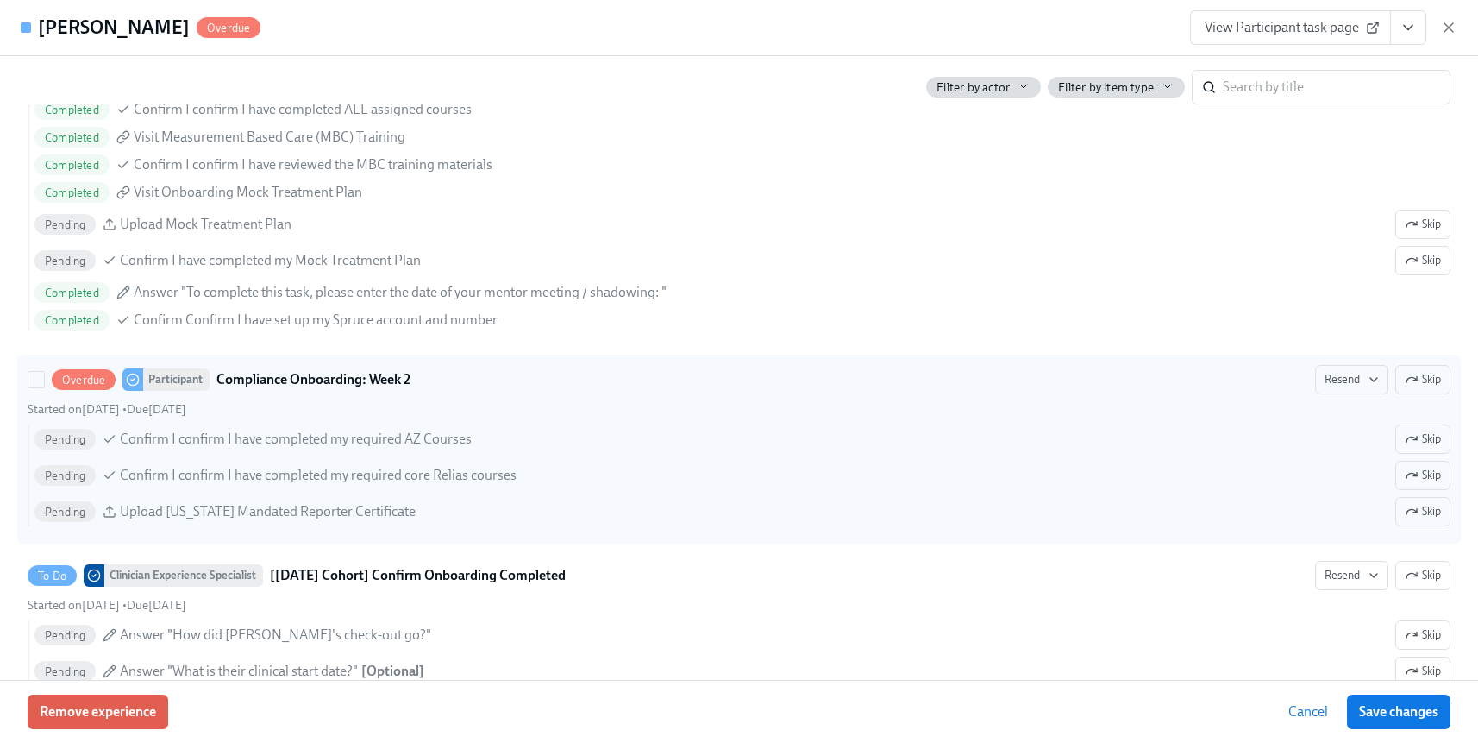
scroll to position [3242, 0]
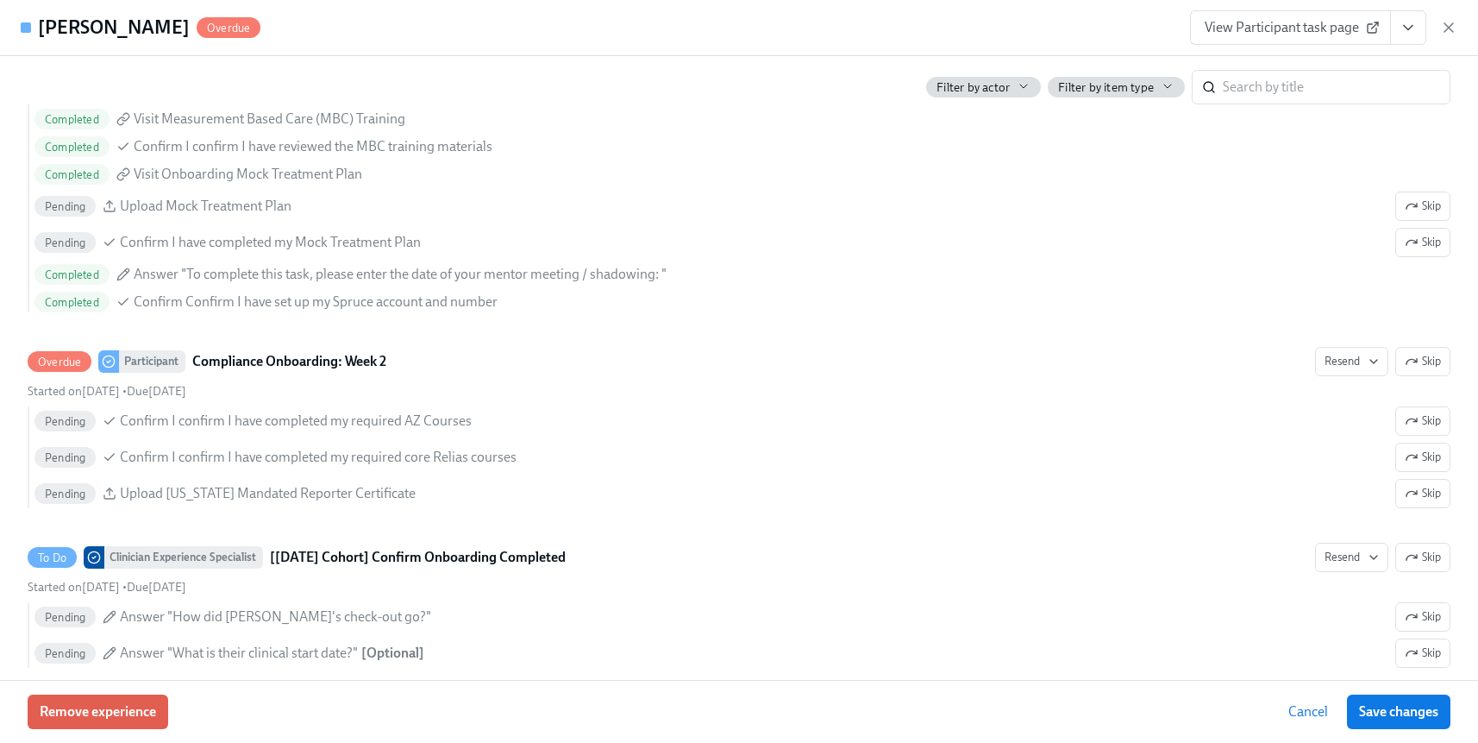
click at [1354, 29] on span "View Participant task page" at bounding box center [1291, 27] width 172 height 17
click at [1312, 35] on span "View Participant task page" at bounding box center [1291, 27] width 172 height 17
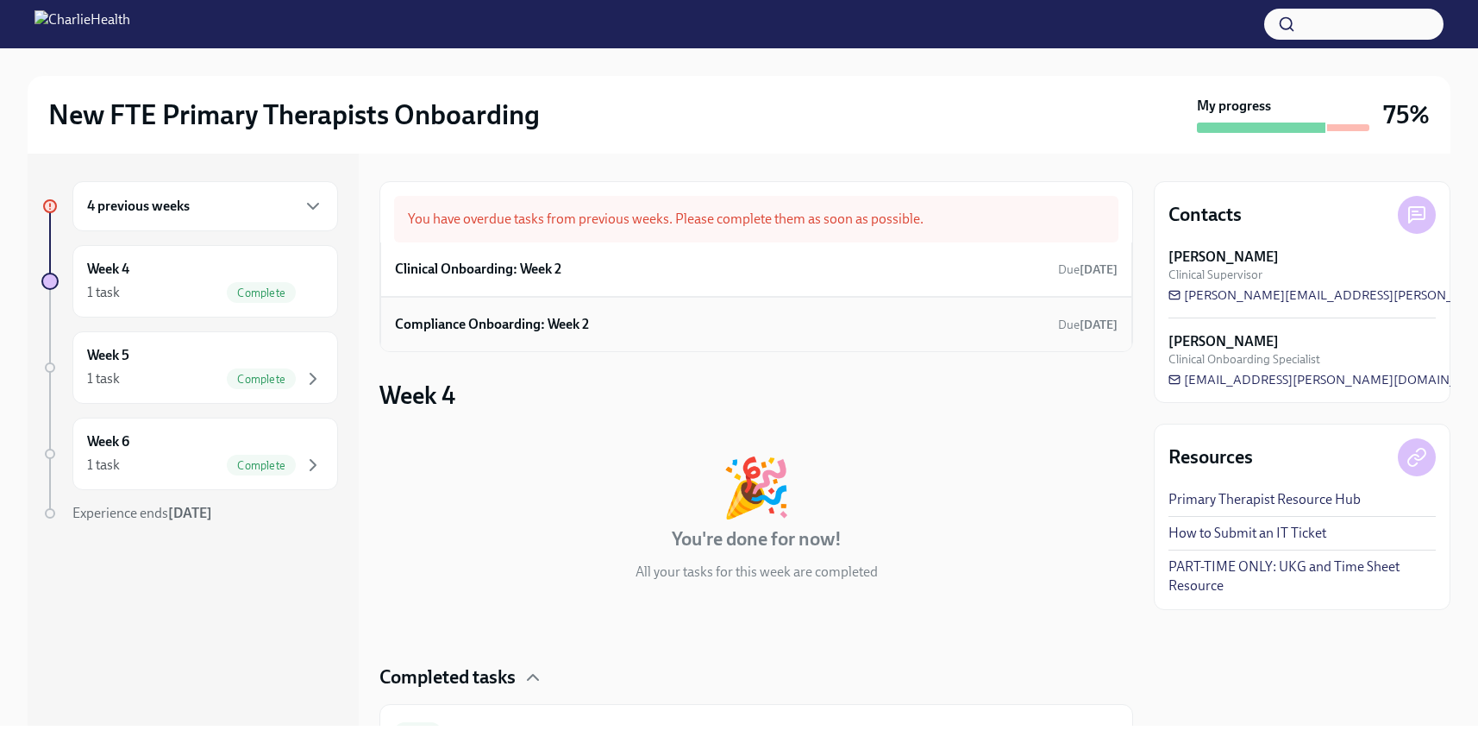
click at [580, 326] on h6 "Compliance Onboarding: Week 2" at bounding box center [492, 324] width 194 height 19
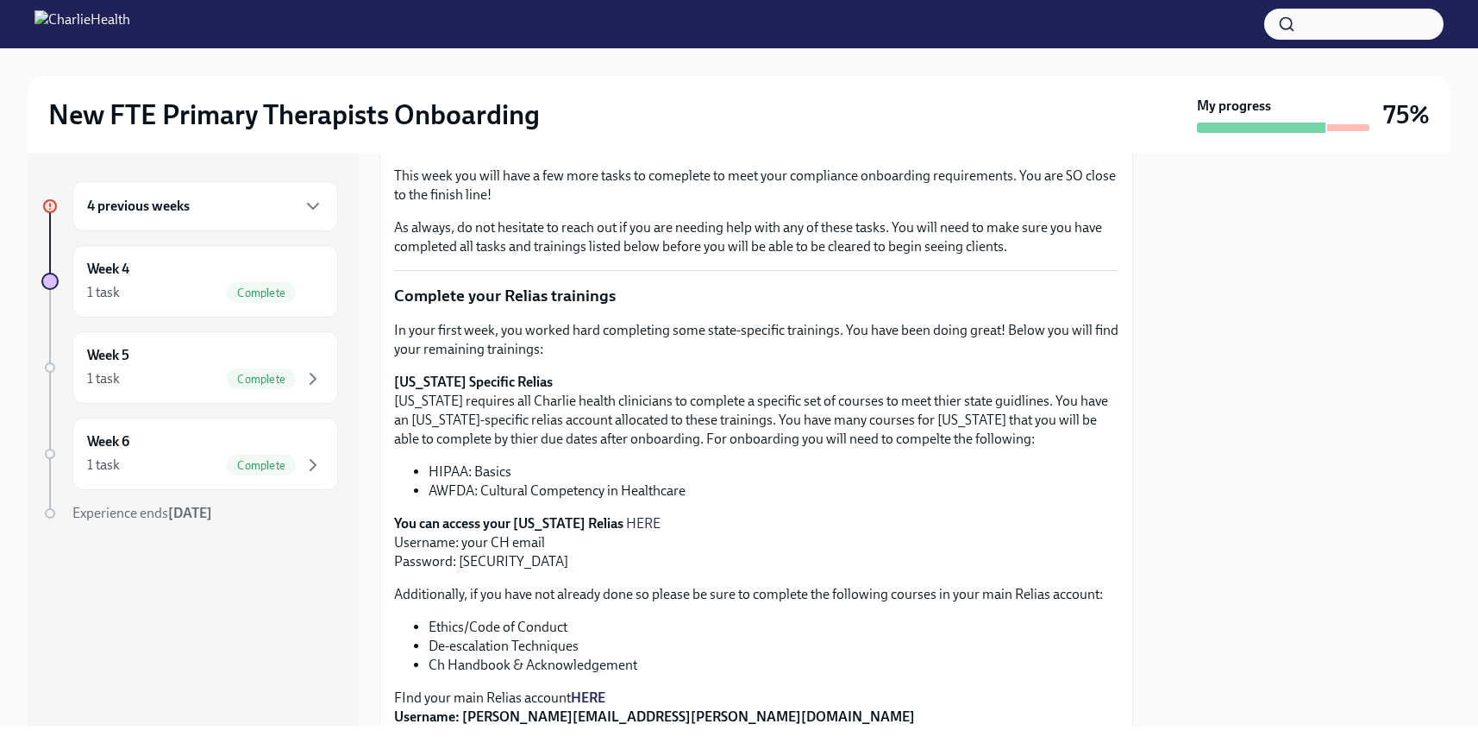
scroll to position [159, 0]
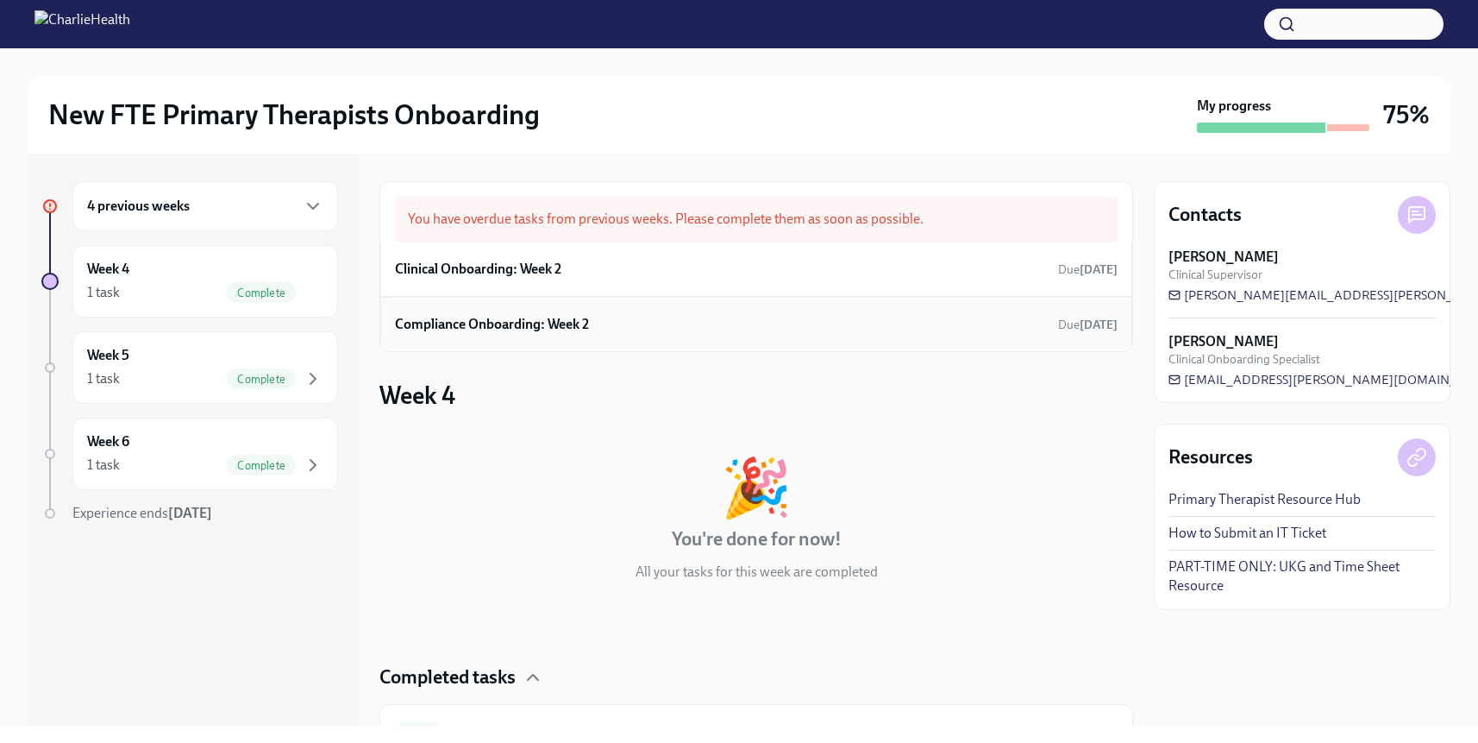
click at [638, 322] on div "Compliance Onboarding: Week 2 Due [DATE]" at bounding box center [756, 324] width 723 height 26
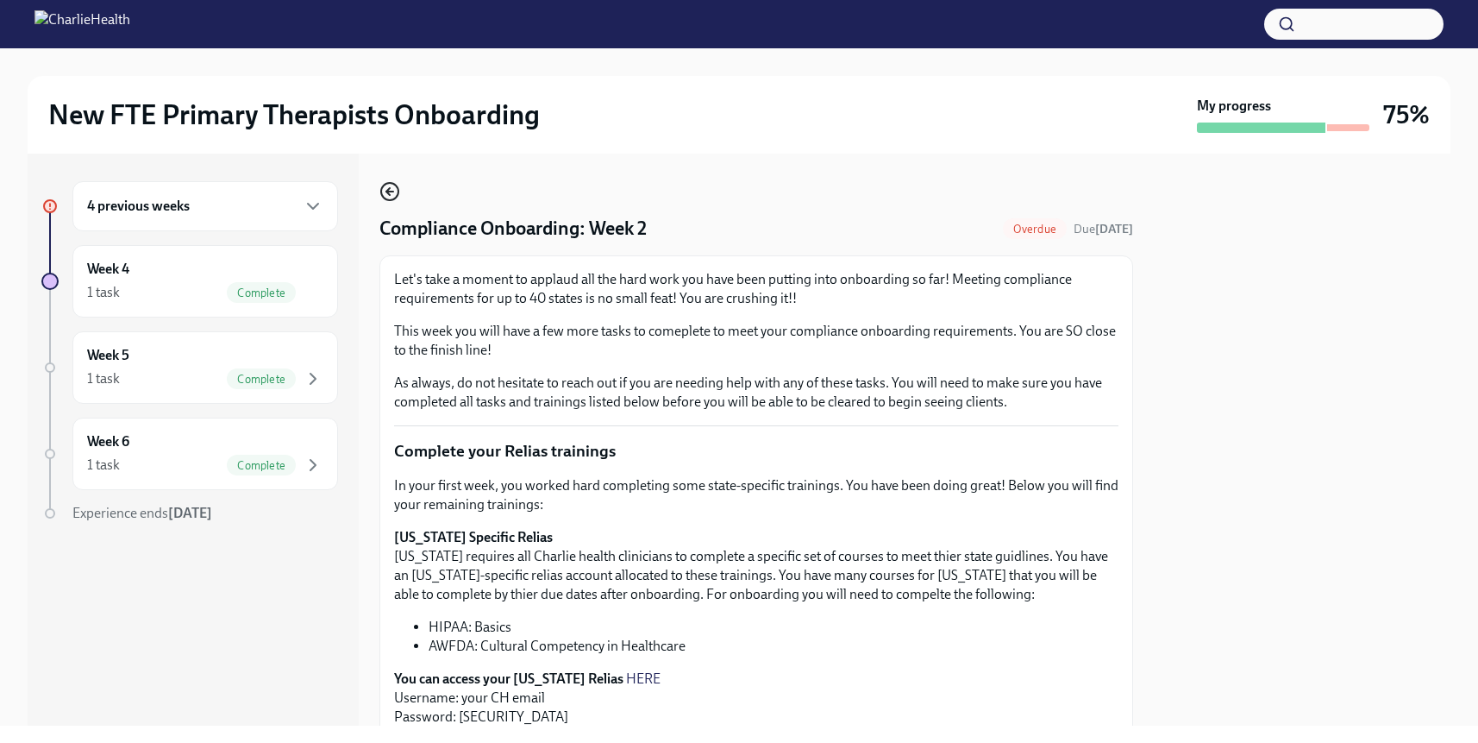
click at [389, 193] on icon "button" at bounding box center [390, 191] width 21 height 21
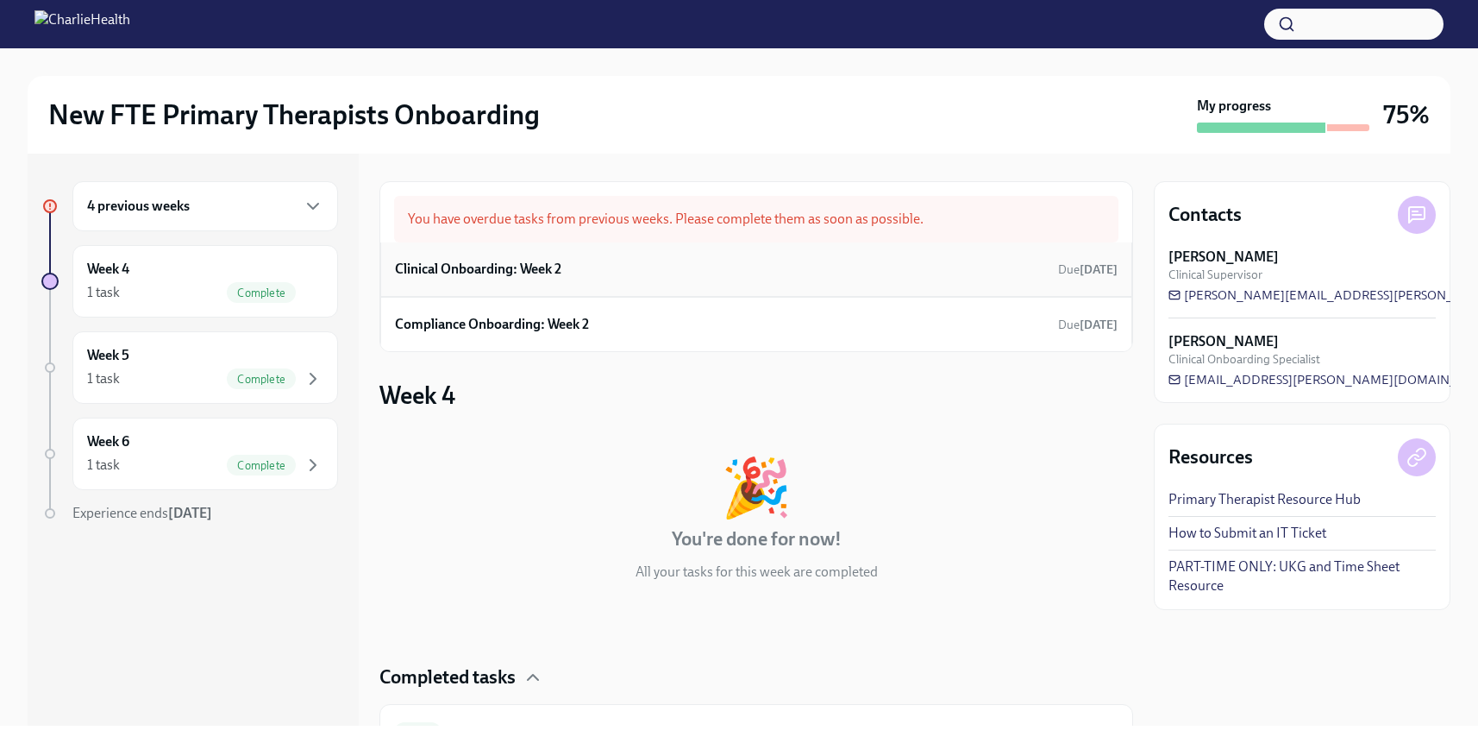
click at [603, 289] on div "Clinical Onboarding: Week 2 Due [DATE]" at bounding box center [756, 269] width 752 height 54
click at [585, 278] on div "Clinical Onboarding: Week 2 Due [DATE]" at bounding box center [756, 269] width 723 height 26
